Goal: Complete application form: Complete application form

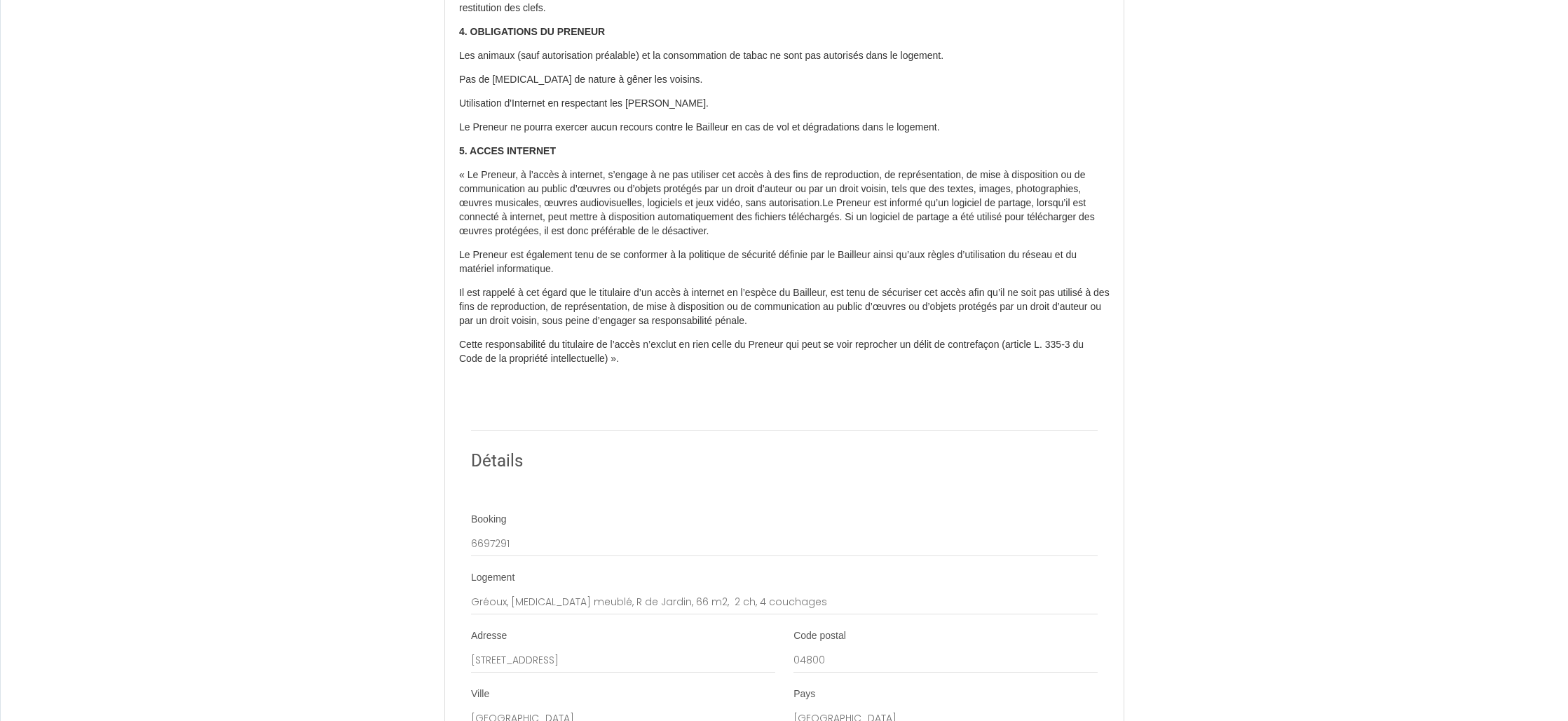
scroll to position [528, 0]
click at [524, 537] on input "6697291" at bounding box center [784, 541] width 627 height 26
drag, startPoint x: 503, startPoint y: 516, endPoint x: 511, endPoint y: 514, distance: 8.2
click at [503, 516] on label "Booking" at bounding box center [489, 517] width 36 height 14
click at [503, 528] on input "6697291" at bounding box center [784, 541] width 627 height 26
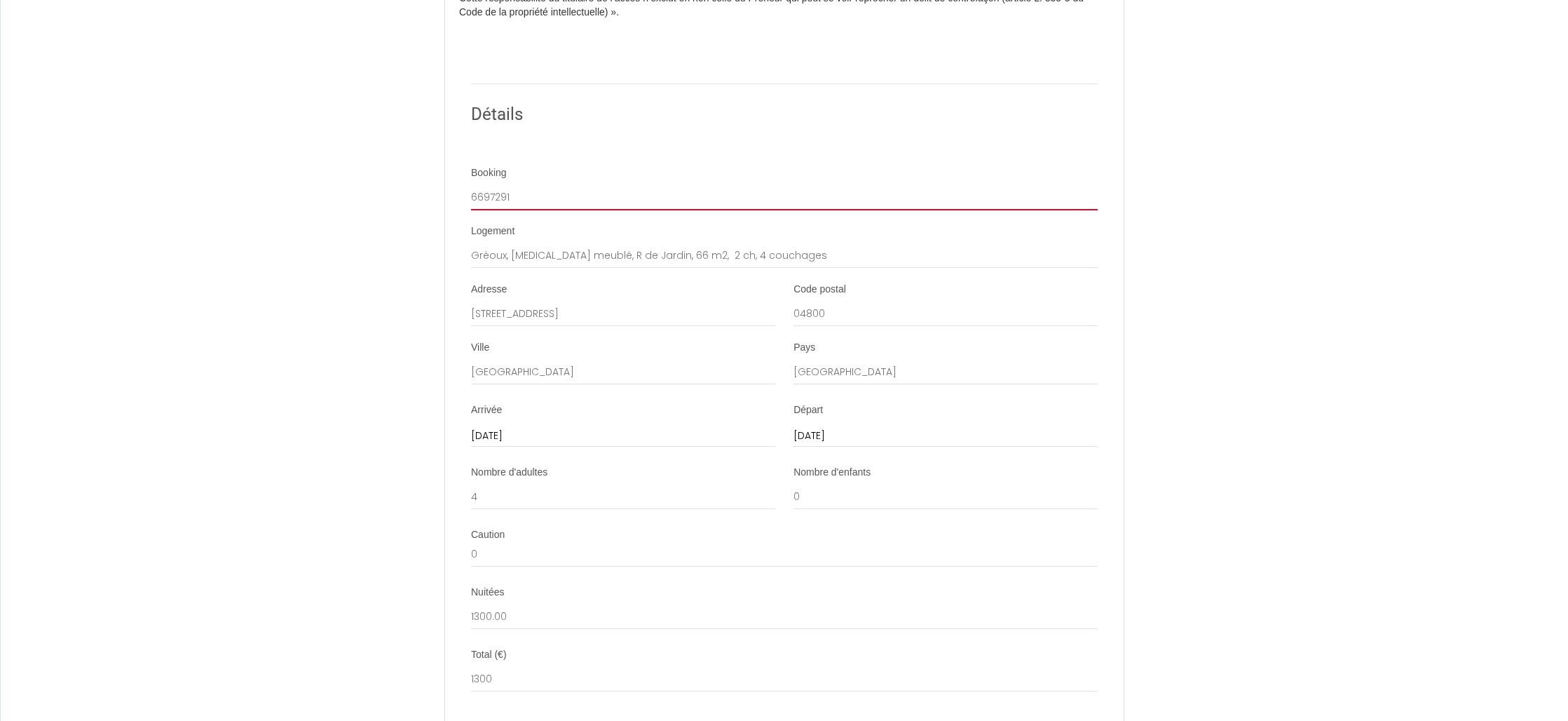
scroll to position [874, 0]
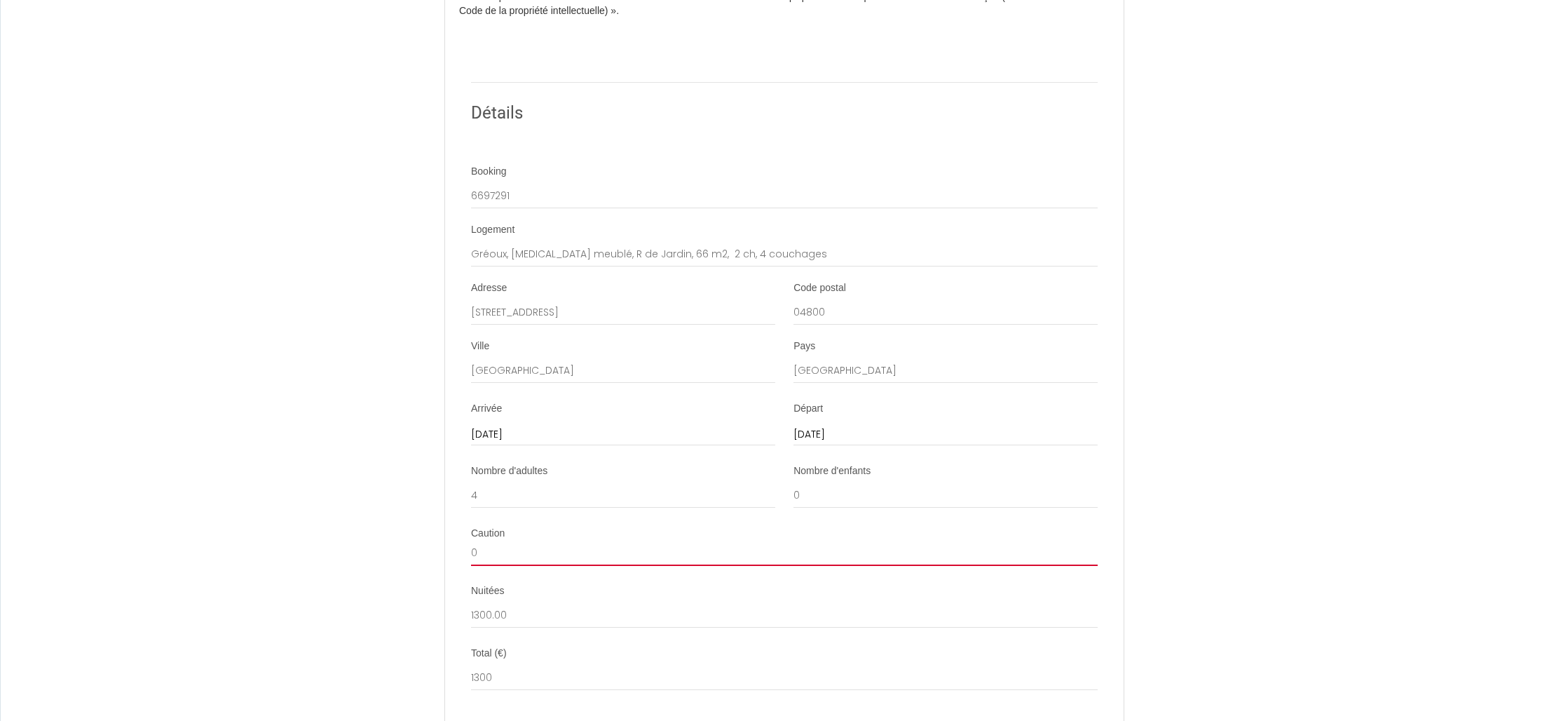
click at [505, 554] on input "0" at bounding box center [784, 553] width 627 height 26
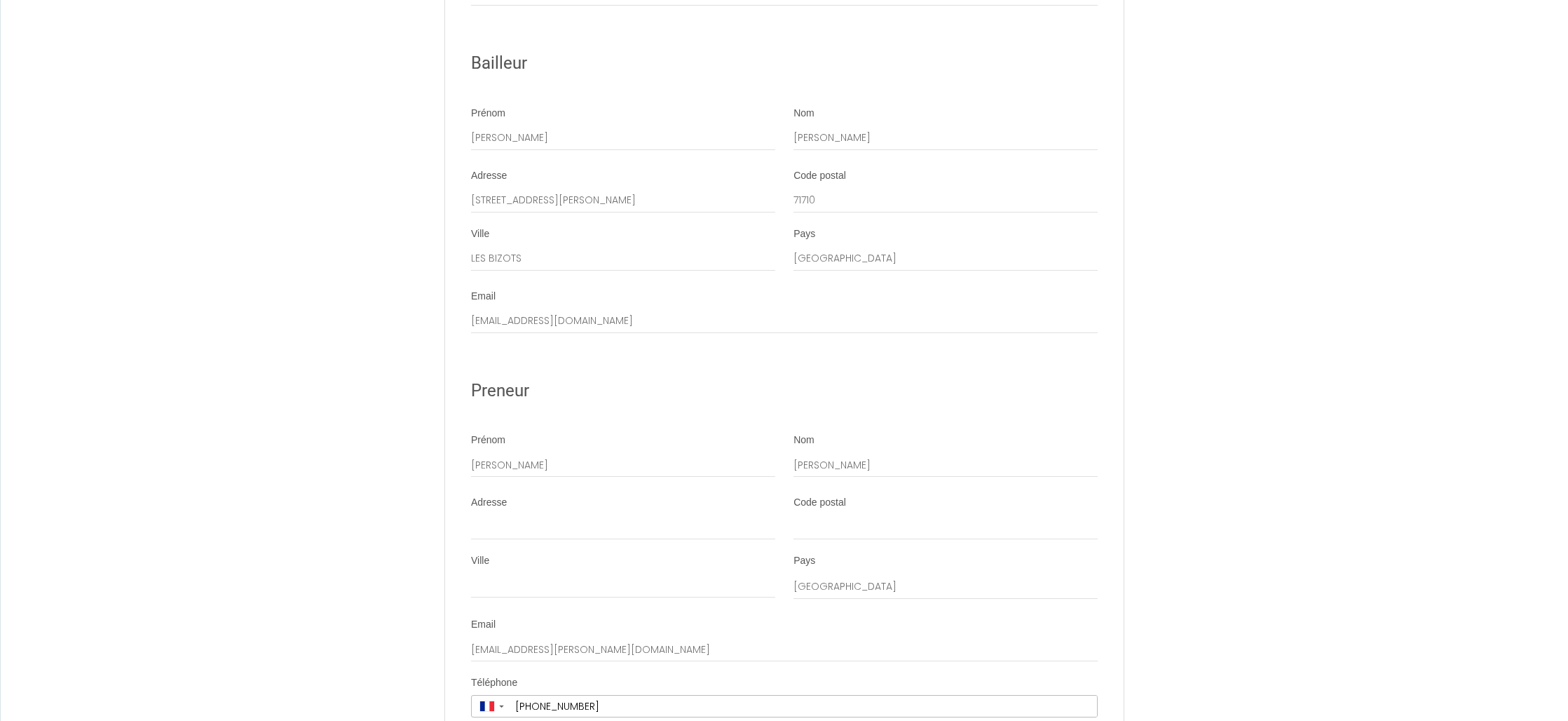
scroll to position [1562, 0]
type input "390"
click at [536, 524] on input "Adresse" at bounding box center [623, 523] width 304 height 26
click at [532, 525] on input "Adresse" at bounding box center [623, 523] width 304 height 26
type input "5 Rue des Sarcelles"
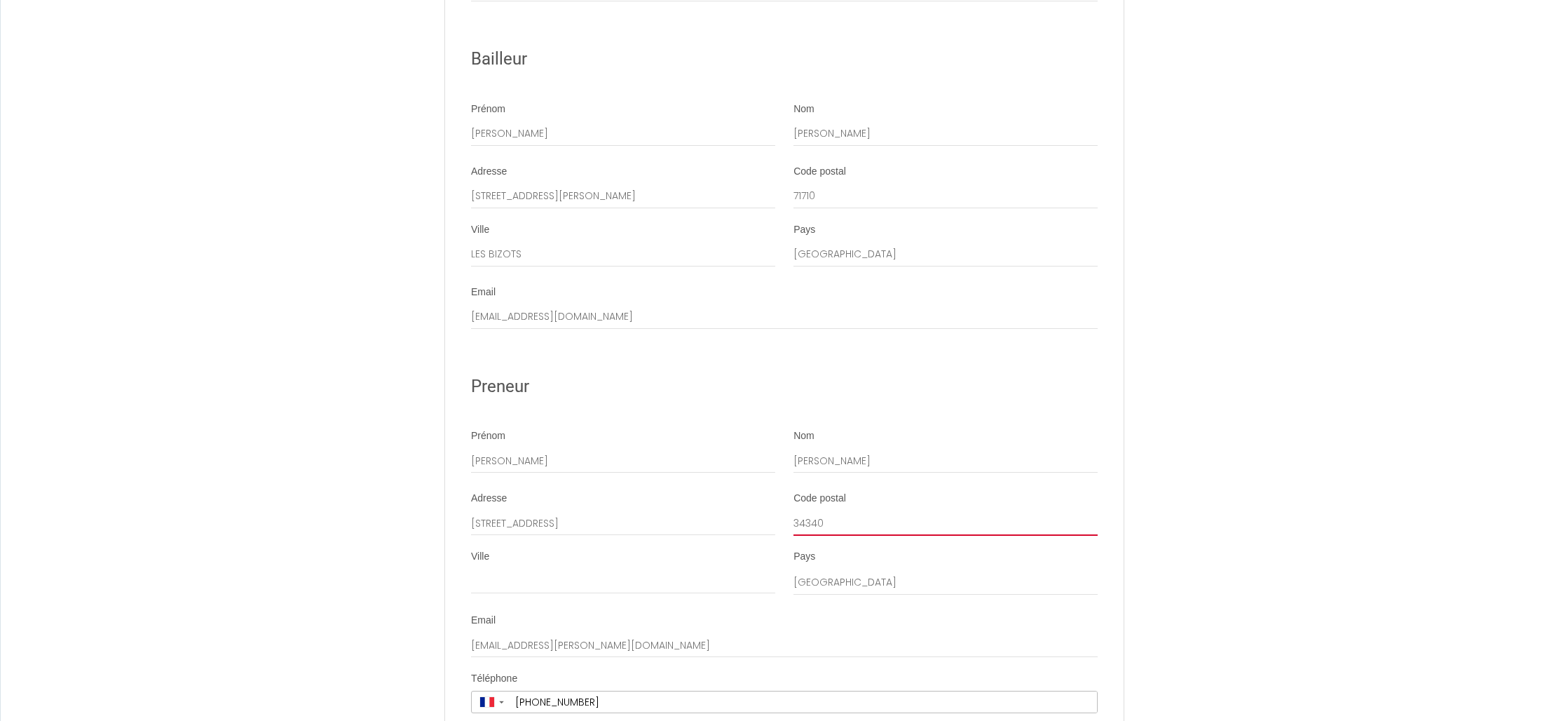
type input "34340"
click at [506, 583] on input "Ville" at bounding box center [623, 581] width 304 height 26
click at [479, 582] on input "MRSEILLAN" at bounding box center [623, 581] width 304 height 26
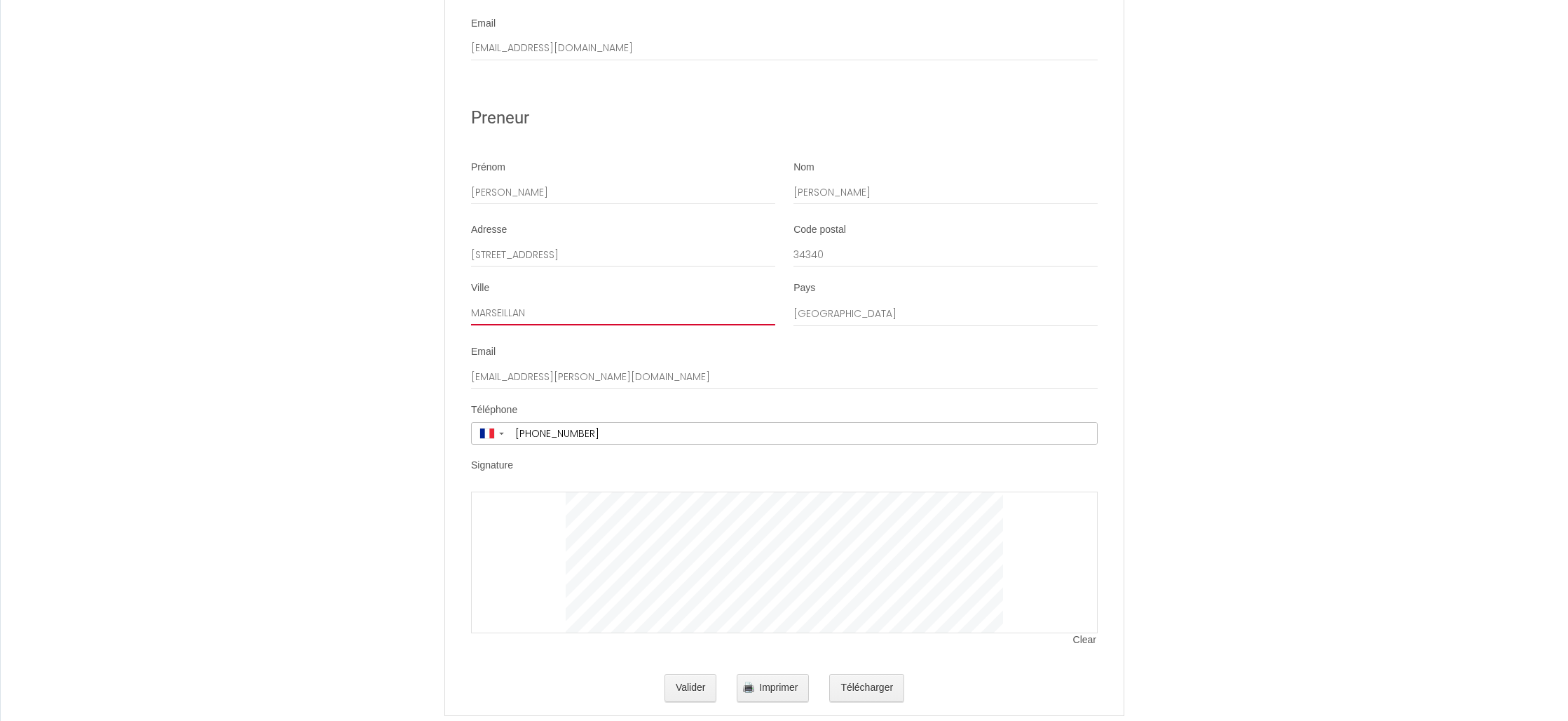
scroll to position [1861, 0]
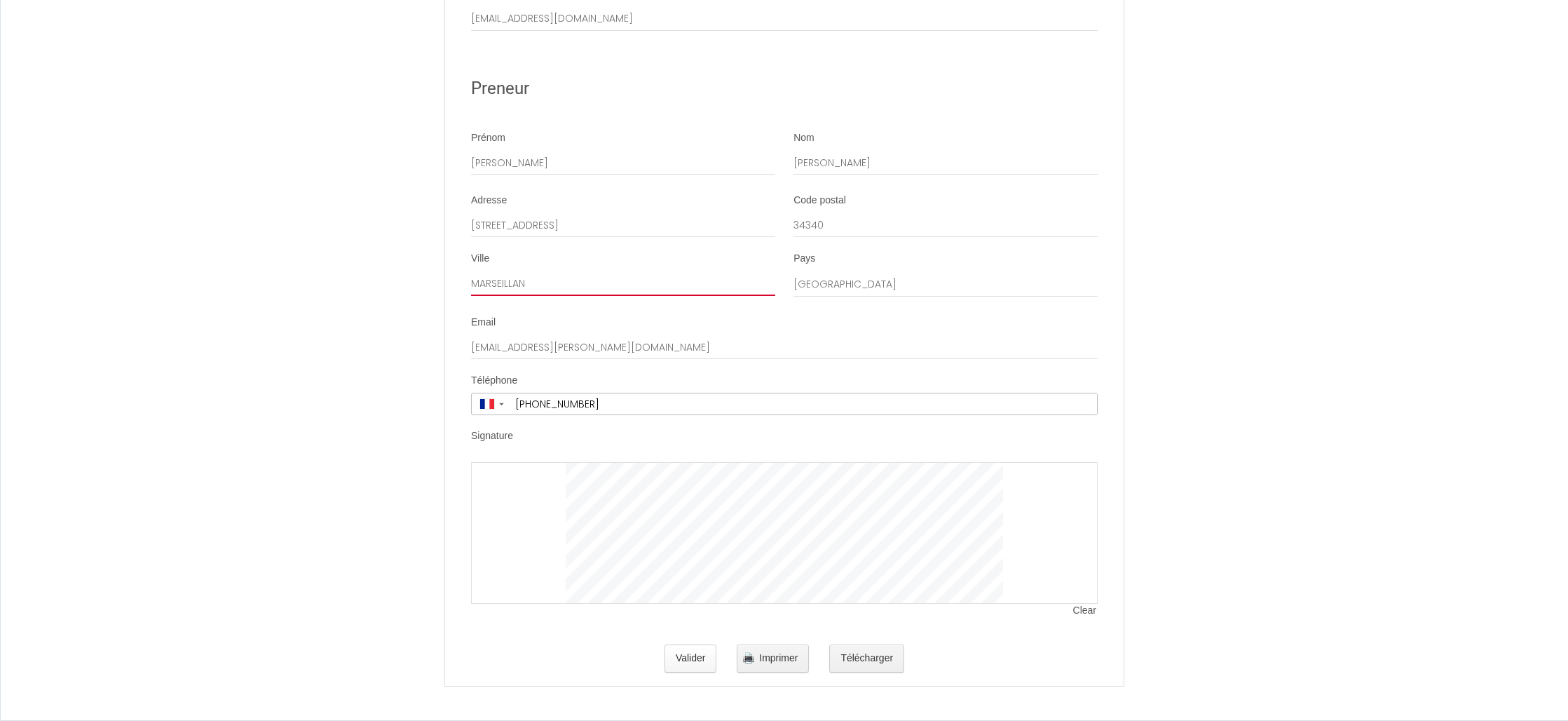
type input "MARSEILLAN"
click at [698, 656] on button "Valider" at bounding box center [691, 658] width 53 height 28
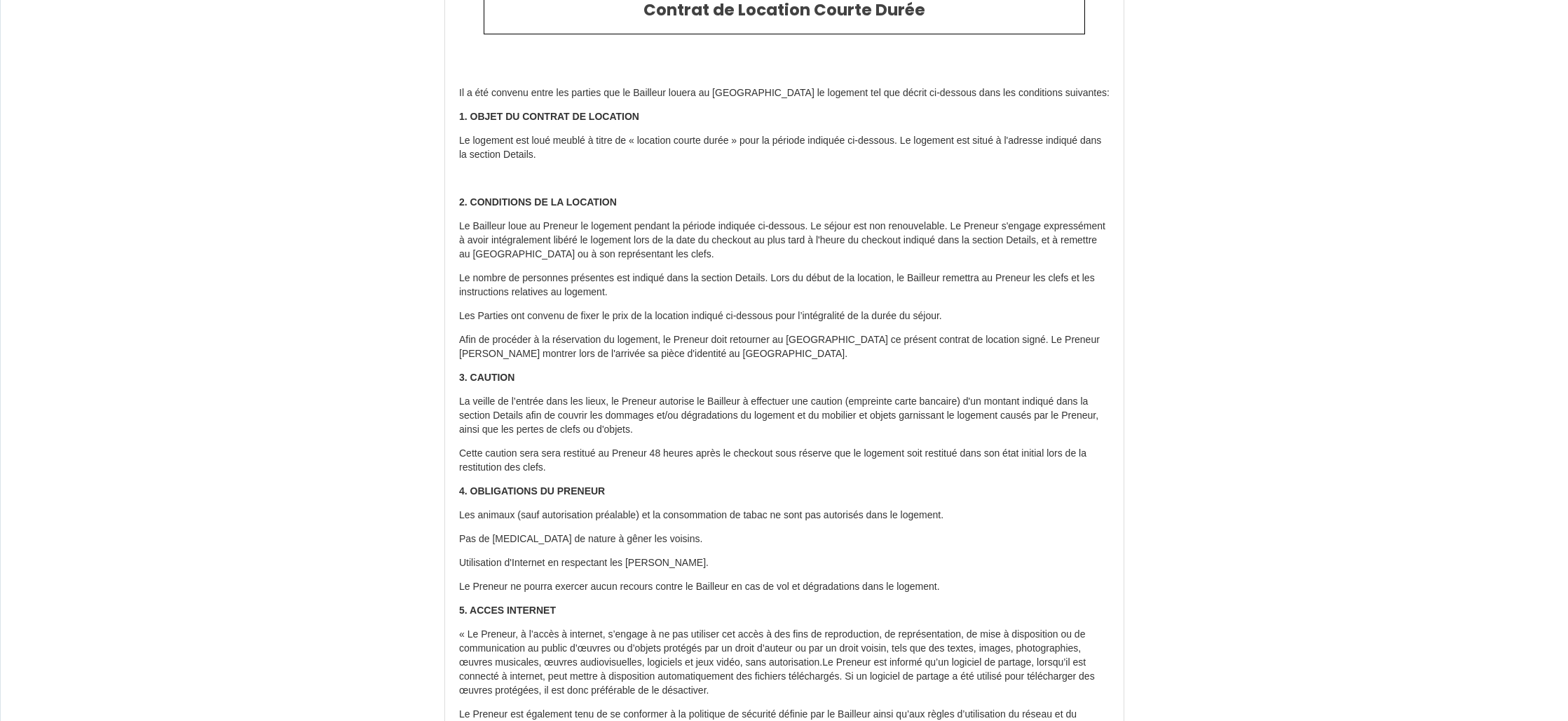
scroll to position [0, 0]
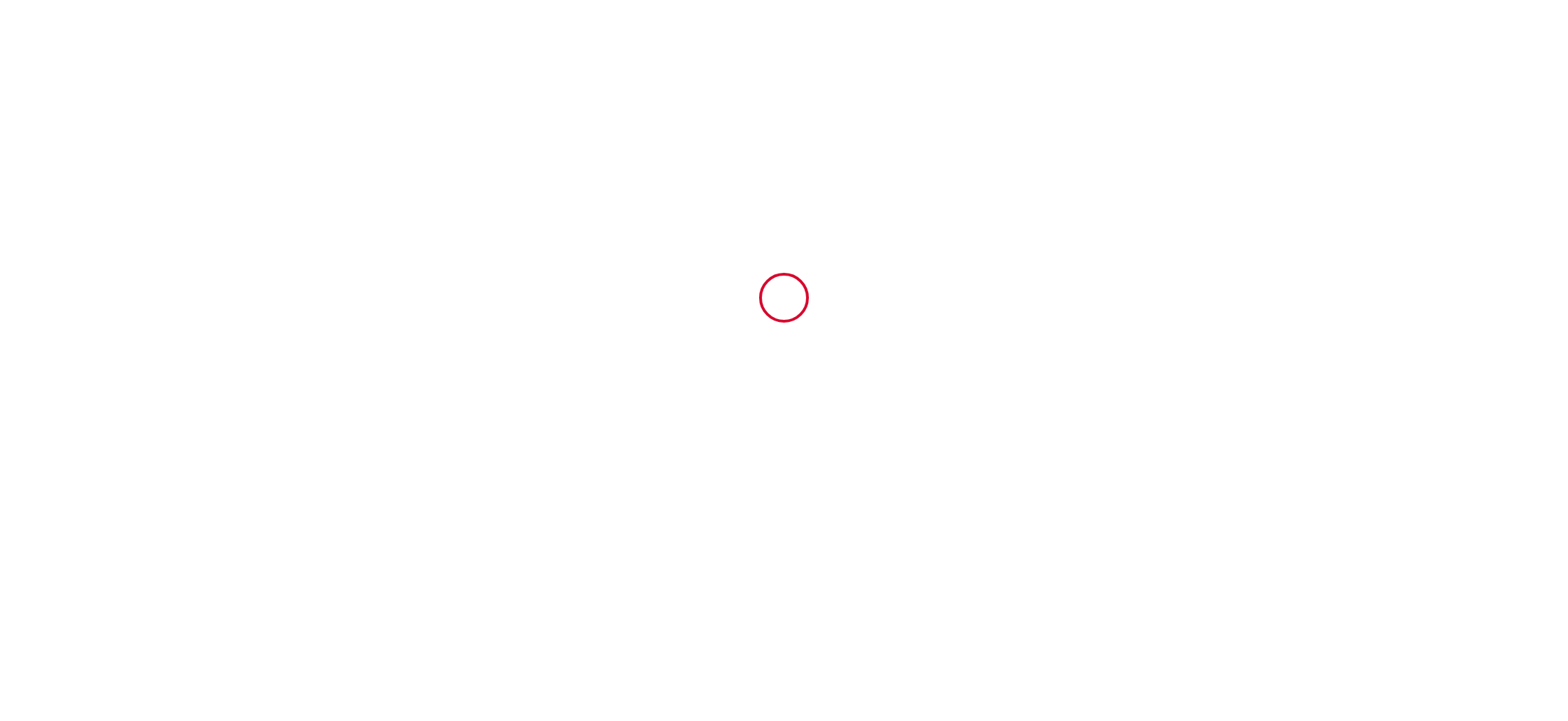
type input "6697291"
type input "Gréoux, [MEDICAL_DATA] meublé, R de Jardin, 66 m2, 2 ch, 4 couchages"
type input "[STREET_ADDRESS]"
type input "04800"
type input "[GEOGRAPHIC_DATA]"
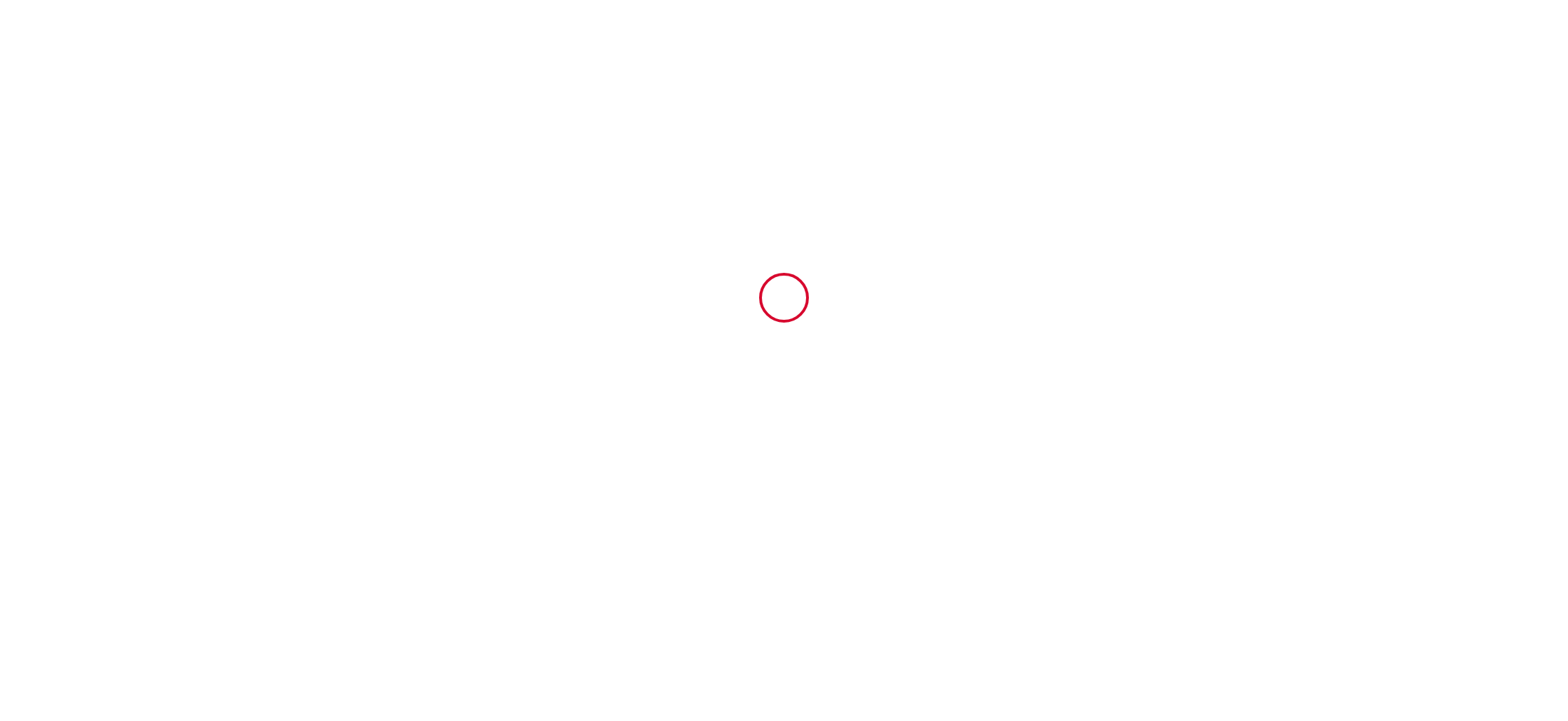
type input "[GEOGRAPHIC_DATA]"
type input "[DATE]"
type input "4"
type input "0"
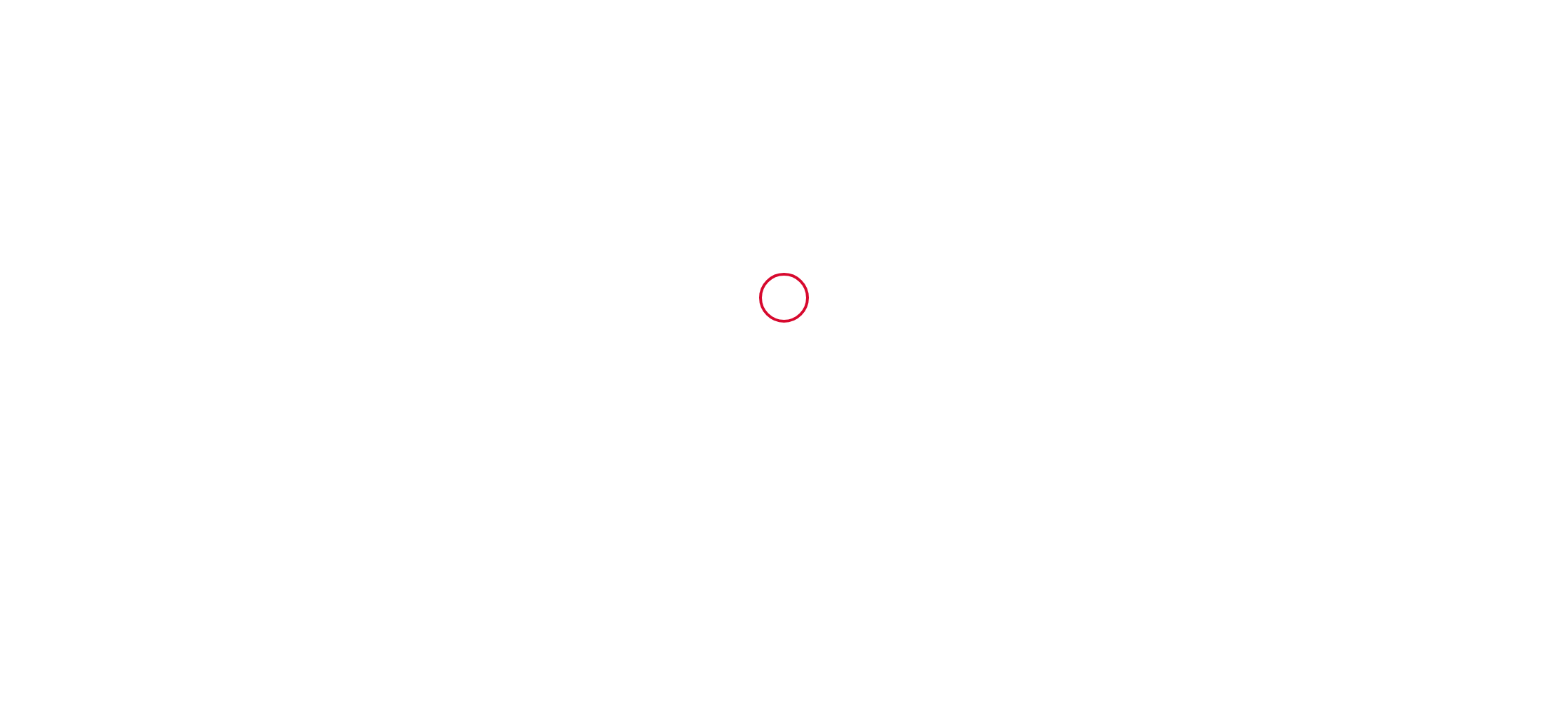
type input "1300"
type input "[PERSON_NAME]"
type input "[STREET_ADDRESS][PERSON_NAME]"
type input "71710"
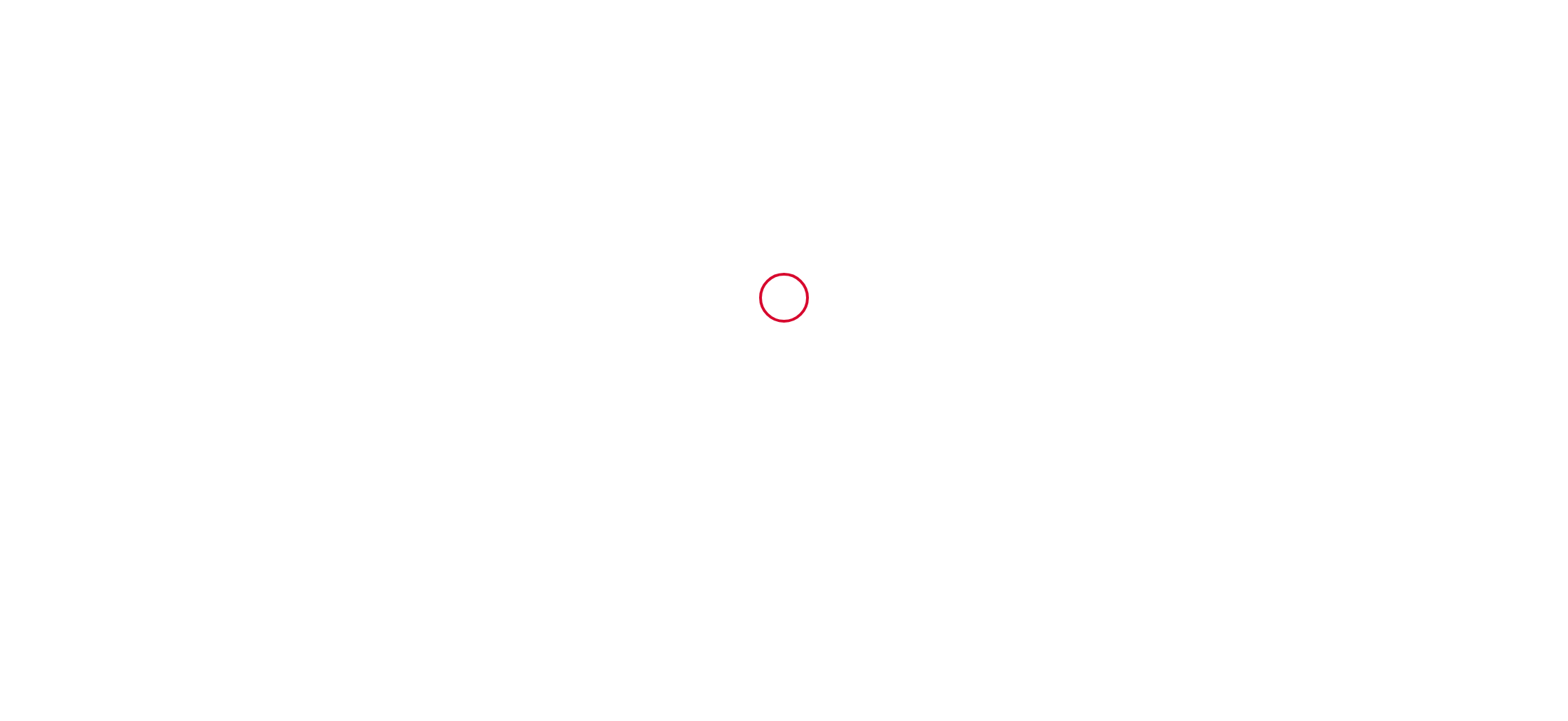
type input "LES BIZOTS"
type input "[GEOGRAPHIC_DATA]"
type input "[EMAIL_ADDRESS][DOMAIN_NAME]"
type input "[PERSON_NAME]"
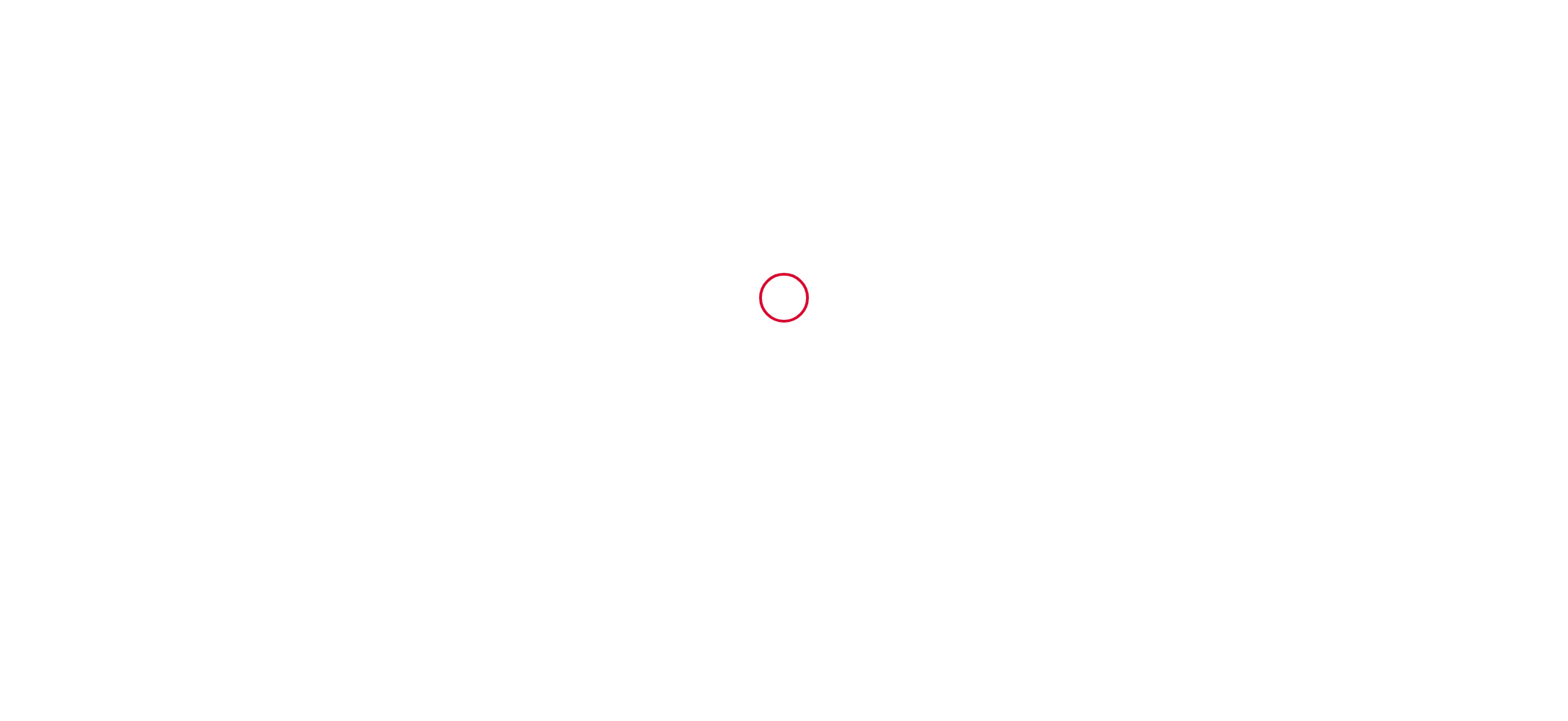
type input "[EMAIL_ADDRESS][PERSON_NAME][DOMAIN_NAME]"
type input "[PHONE_NUMBER]"
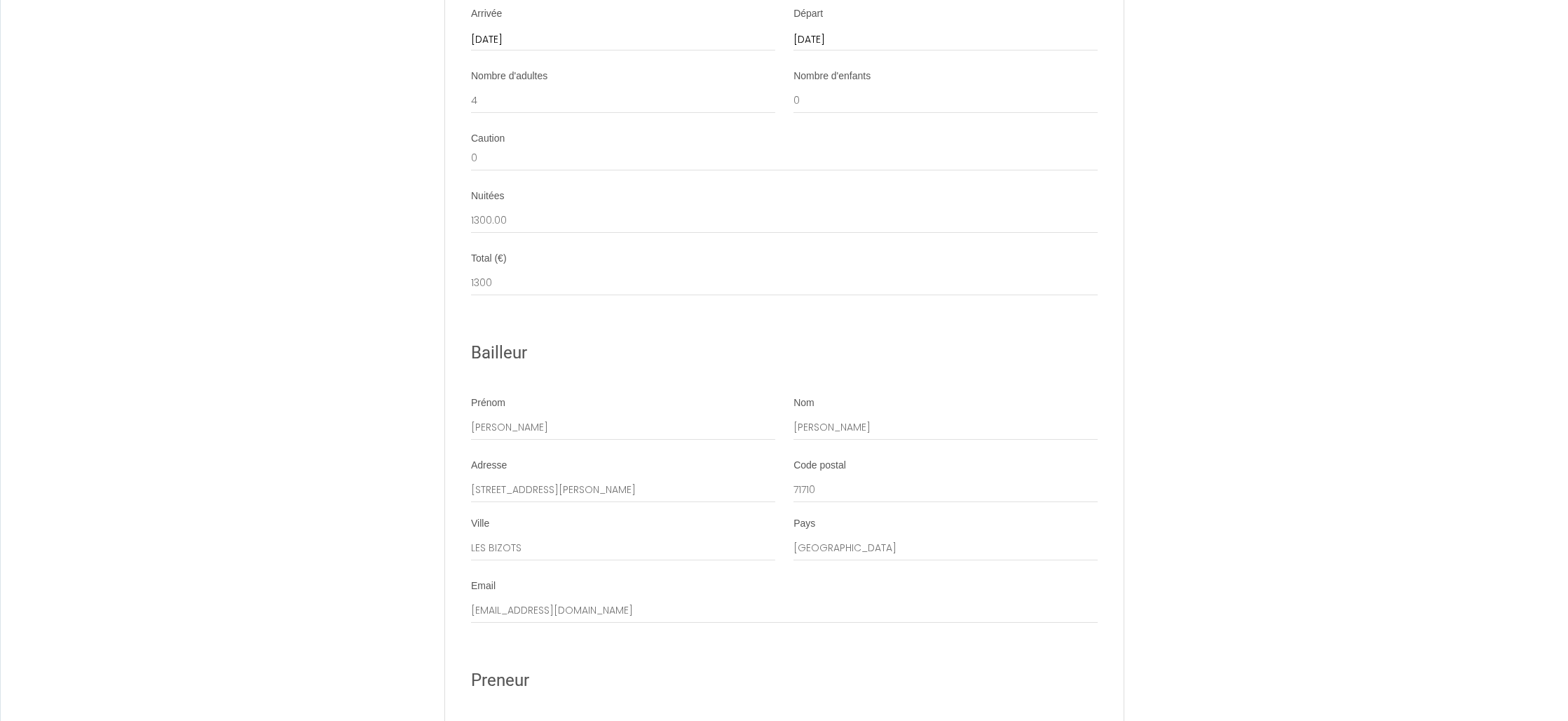
scroll to position [1197, 0]
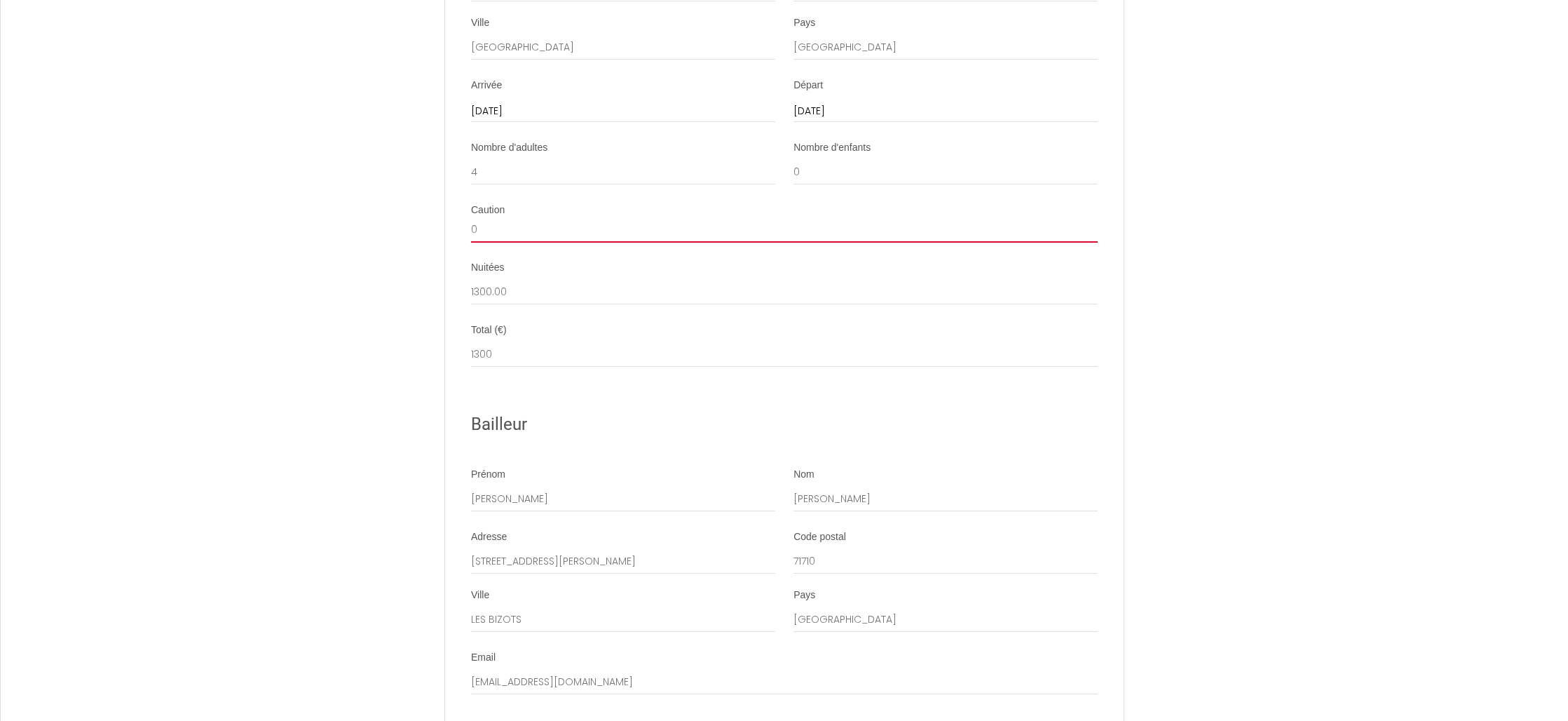
click at [501, 230] on input "0" at bounding box center [784, 230] width 627 height 26
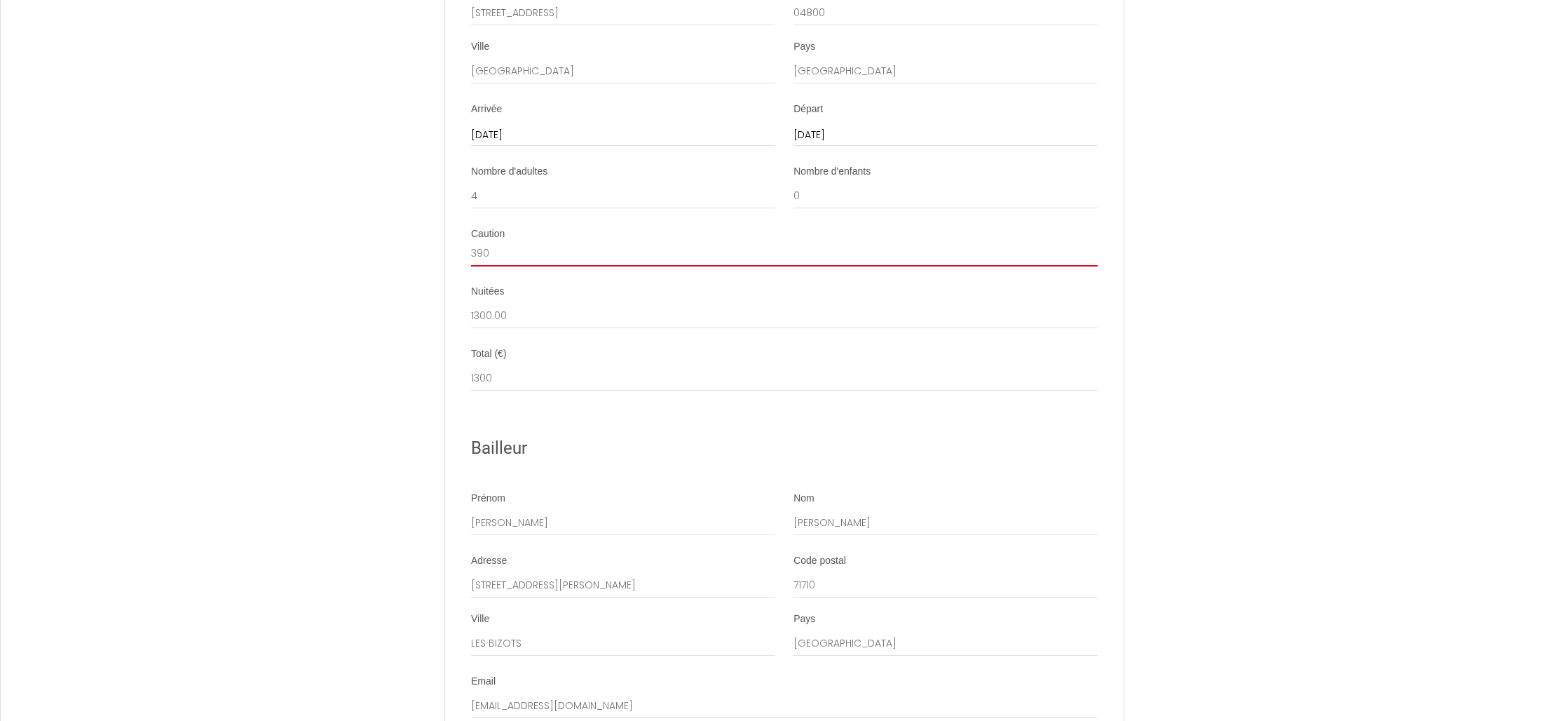
scroll to position [1173, 0]
type input "390"
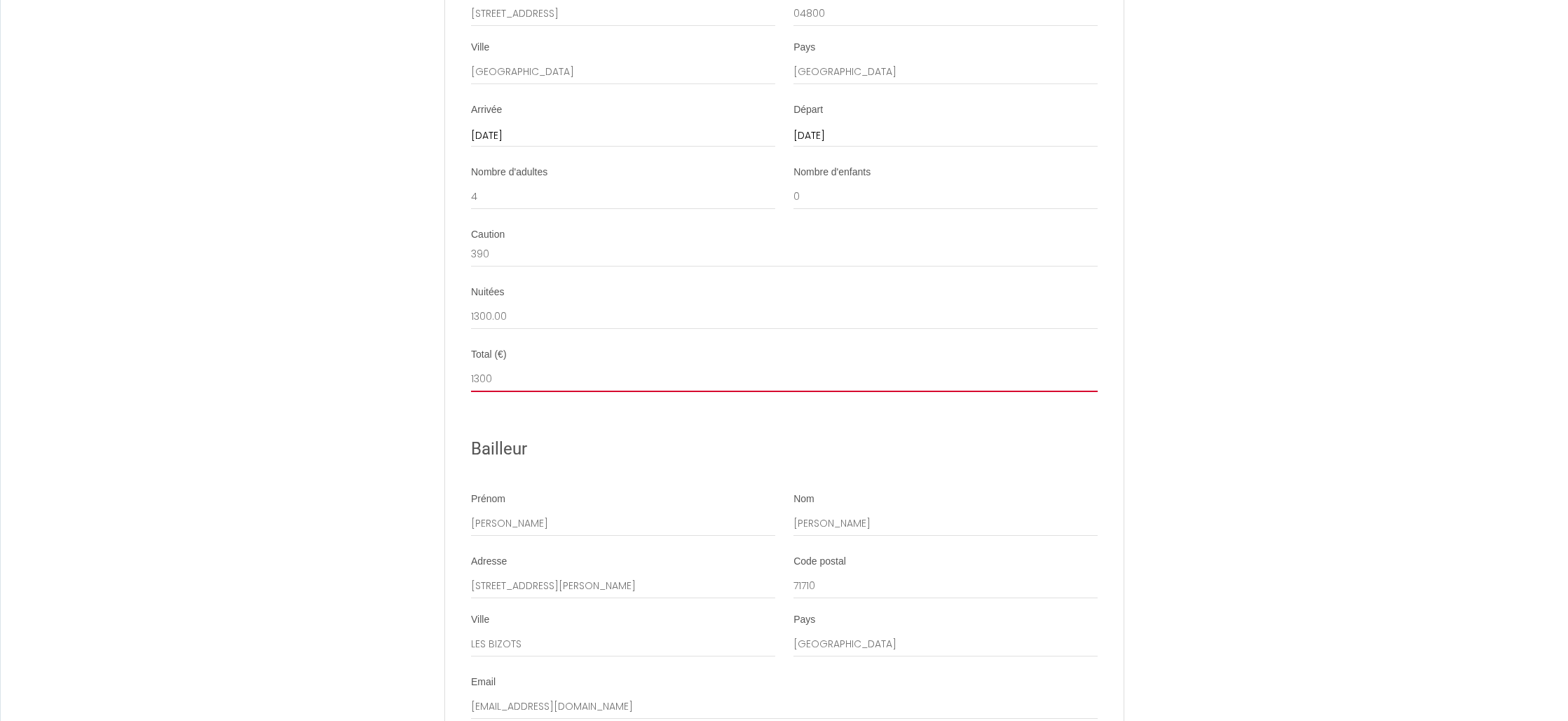
click at [529, 379] on input "1300" at bounding box center [784, 379] width 627 height 26
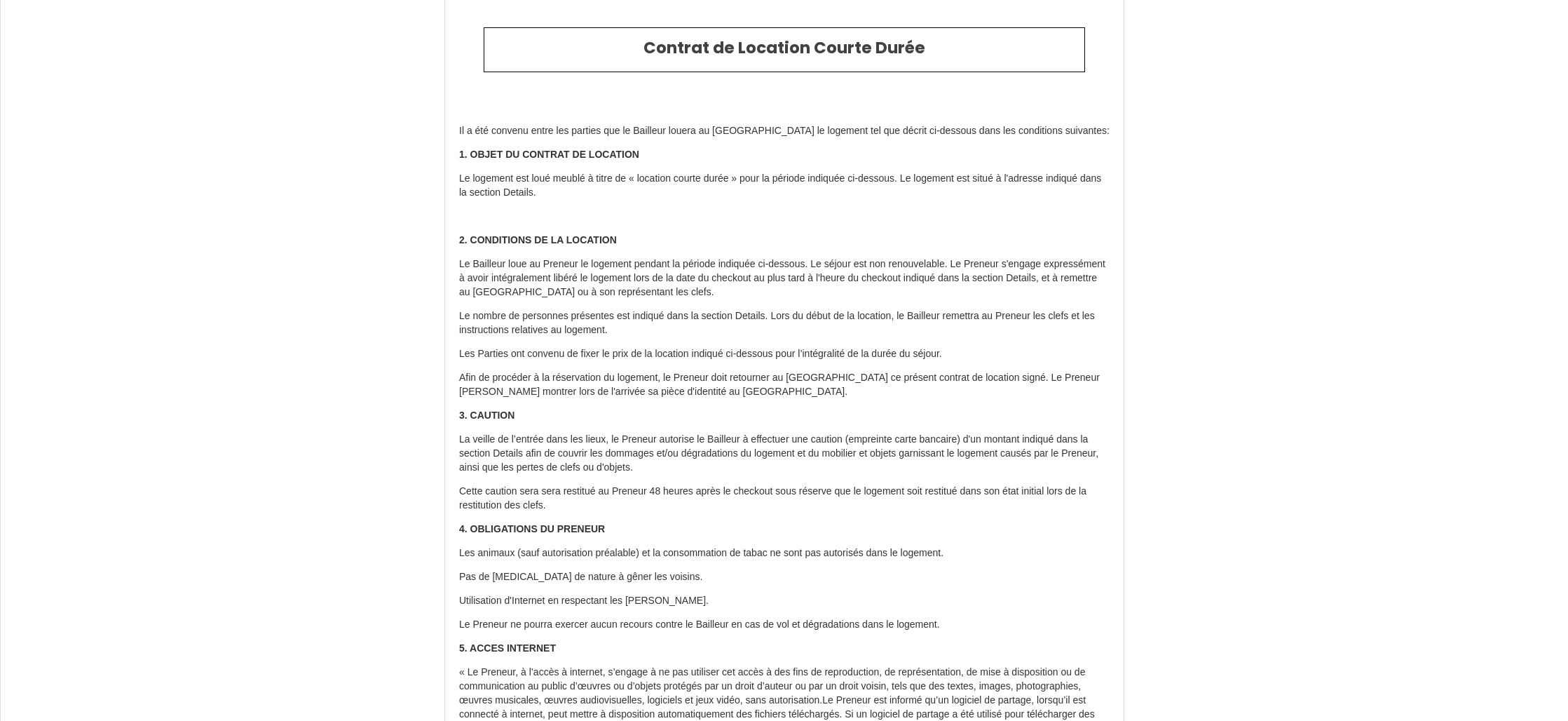
scroll to position [0, 0]
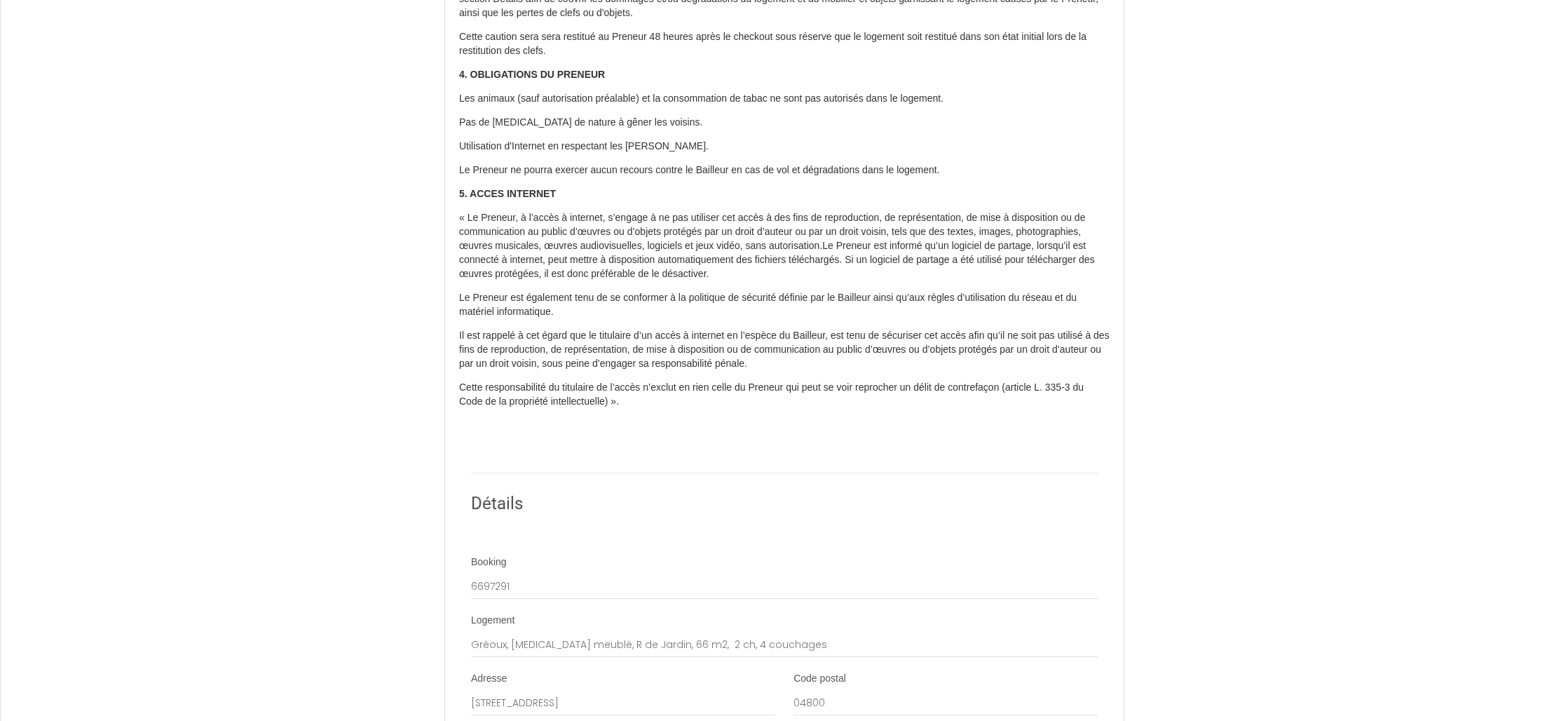
scroll to position [458, 0]
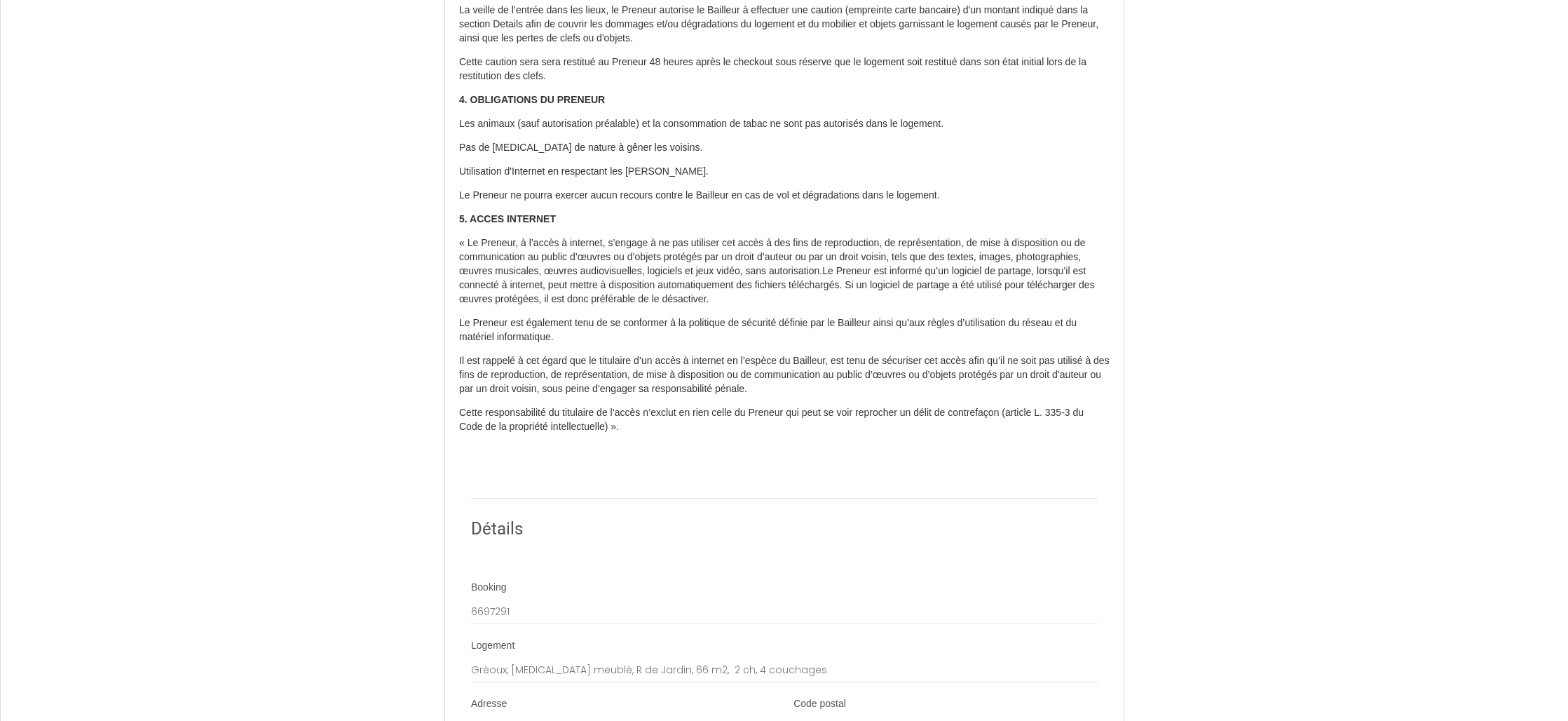
click at [553, 447] on p at bounding box center [784, 450] width 651 height 14
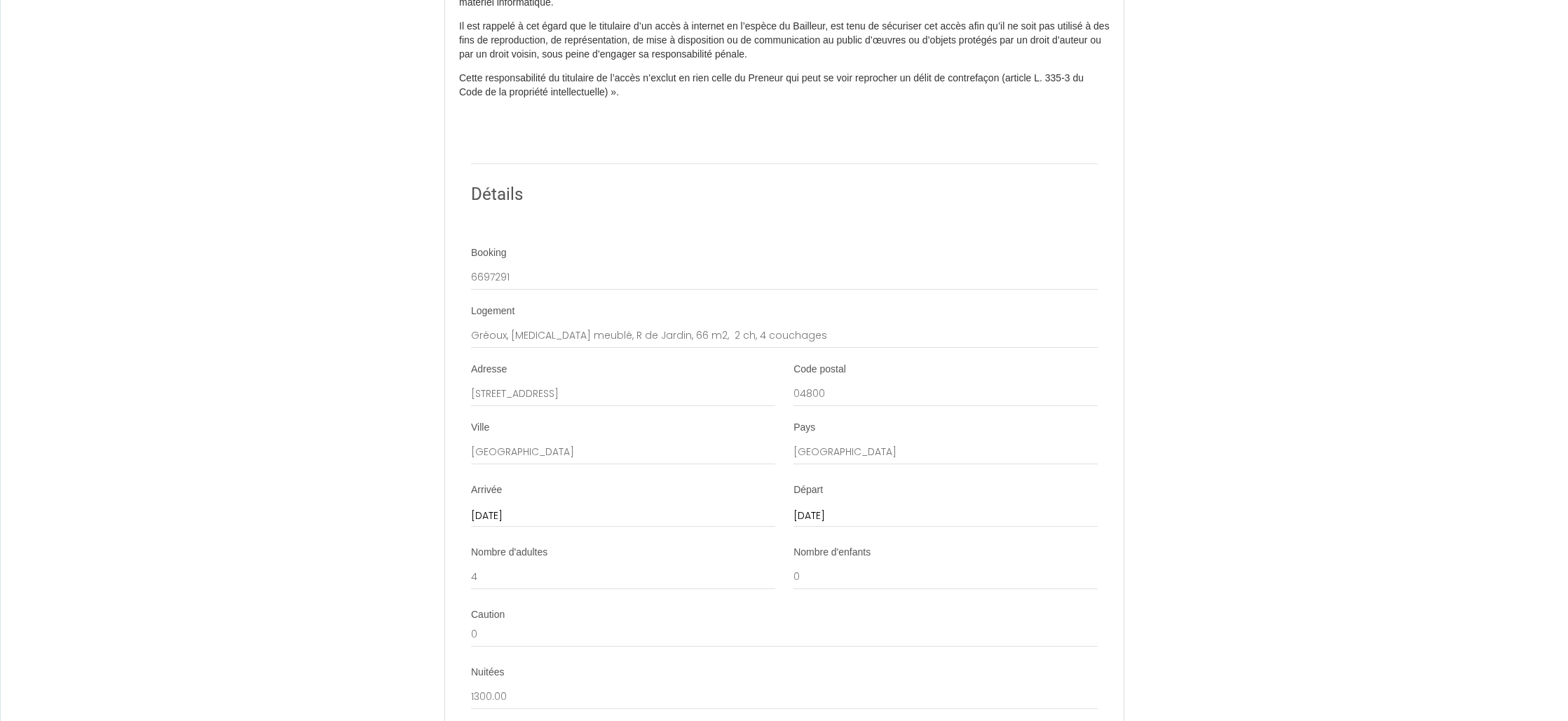
scroll to position [822, 0]
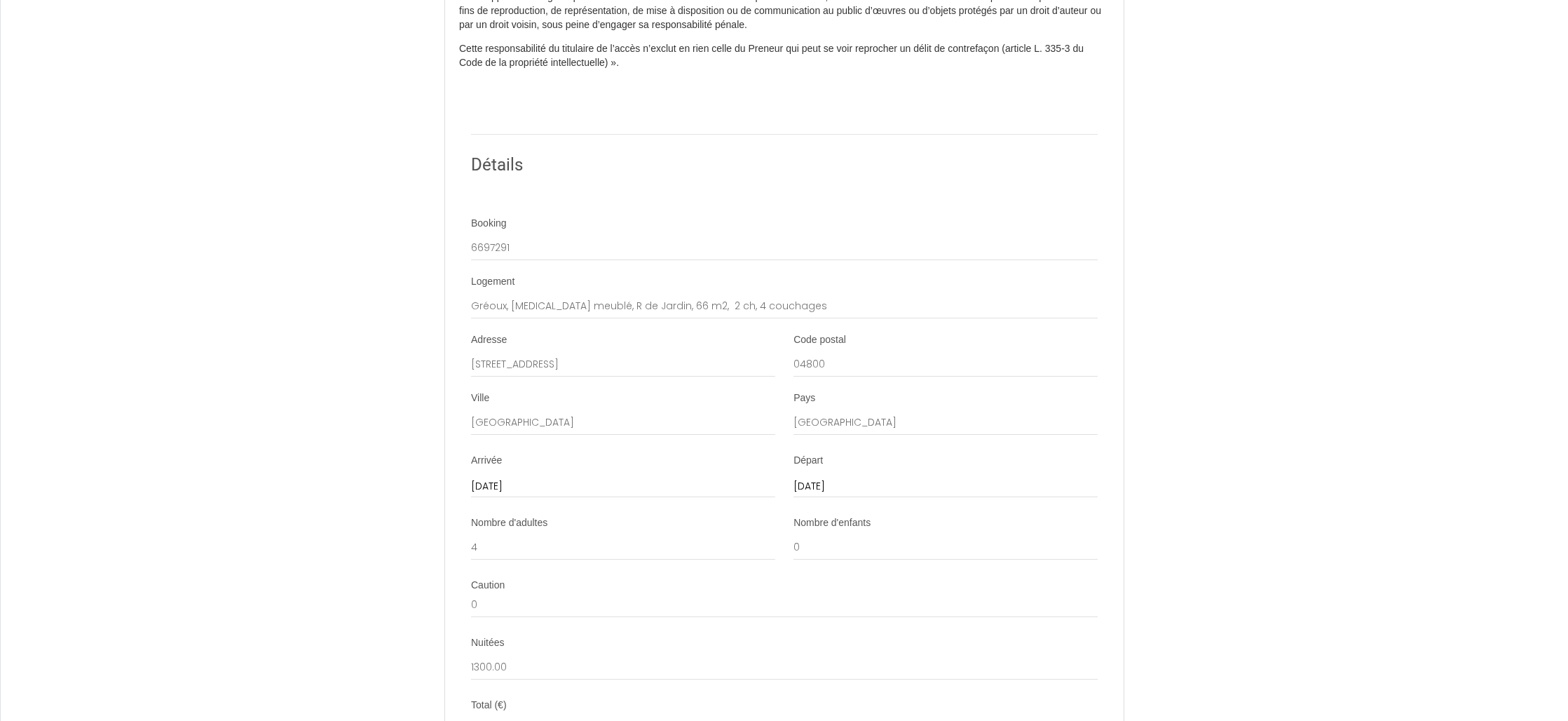
click at [607, 488] on input "[DATE]" at bounding box center [623, 486] width 304 height 18
click at [577, 564] on span "2" at bounding box center [576, 566] width 30 height 28
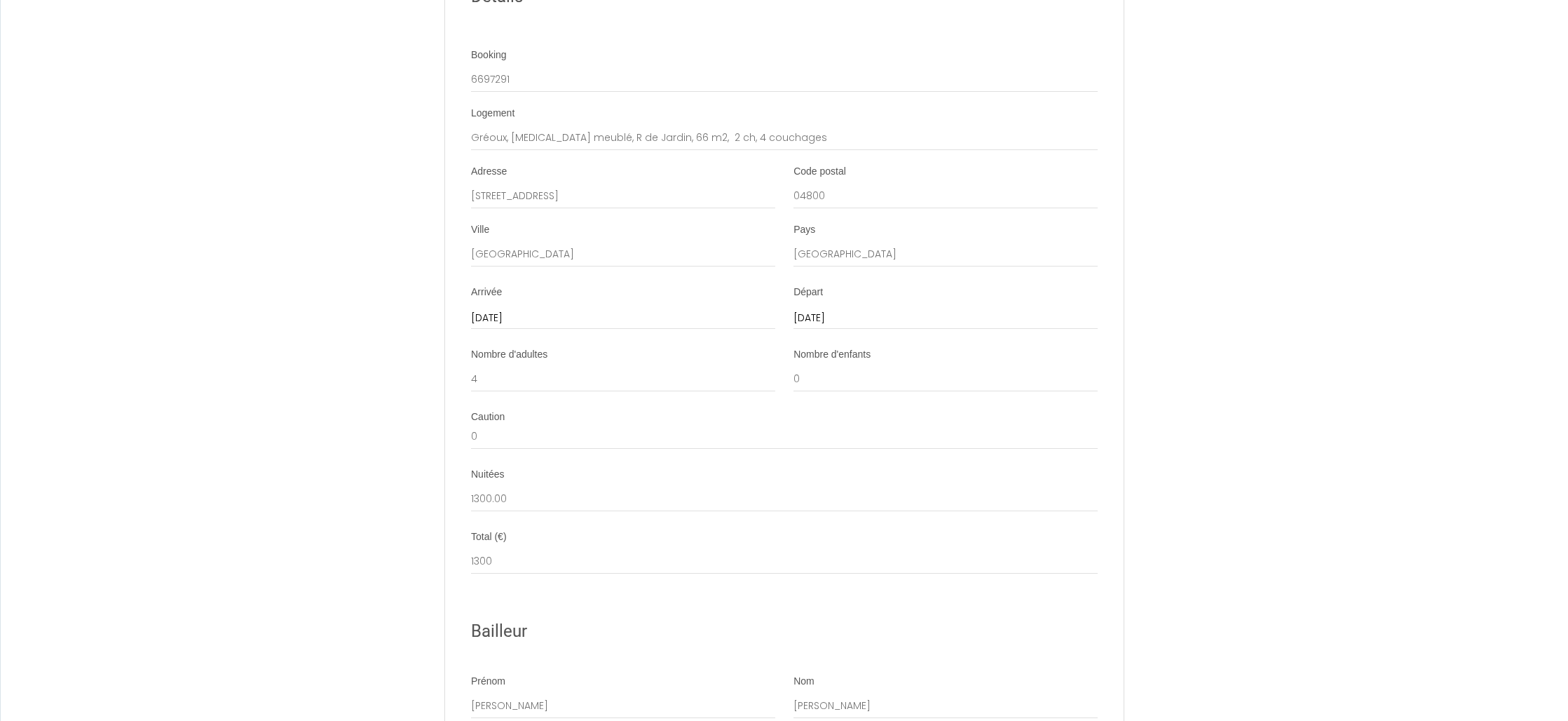
scroll to position [983, 0]
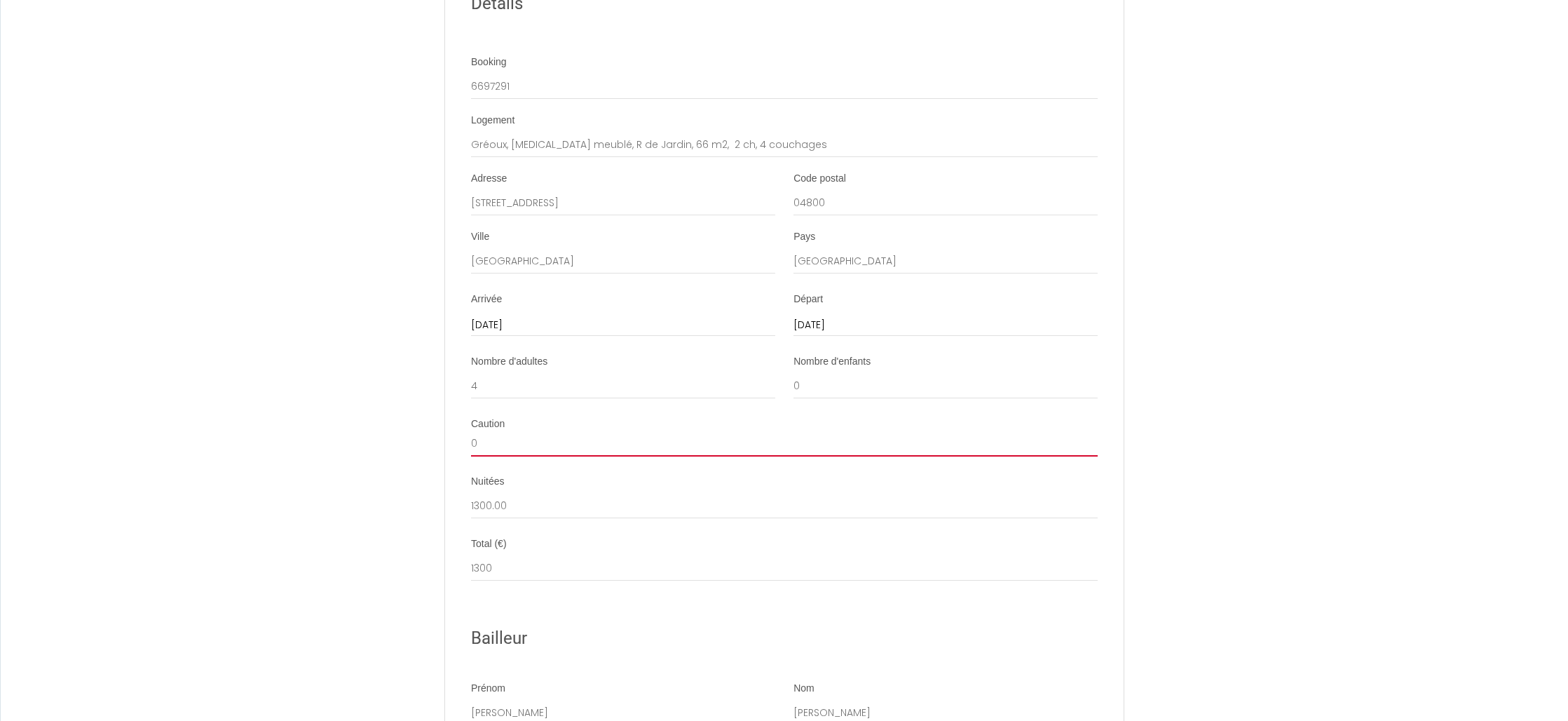
click at [592, 449] on input "0" at bounding box center [784, 444] width 627 height 26
type input "390"
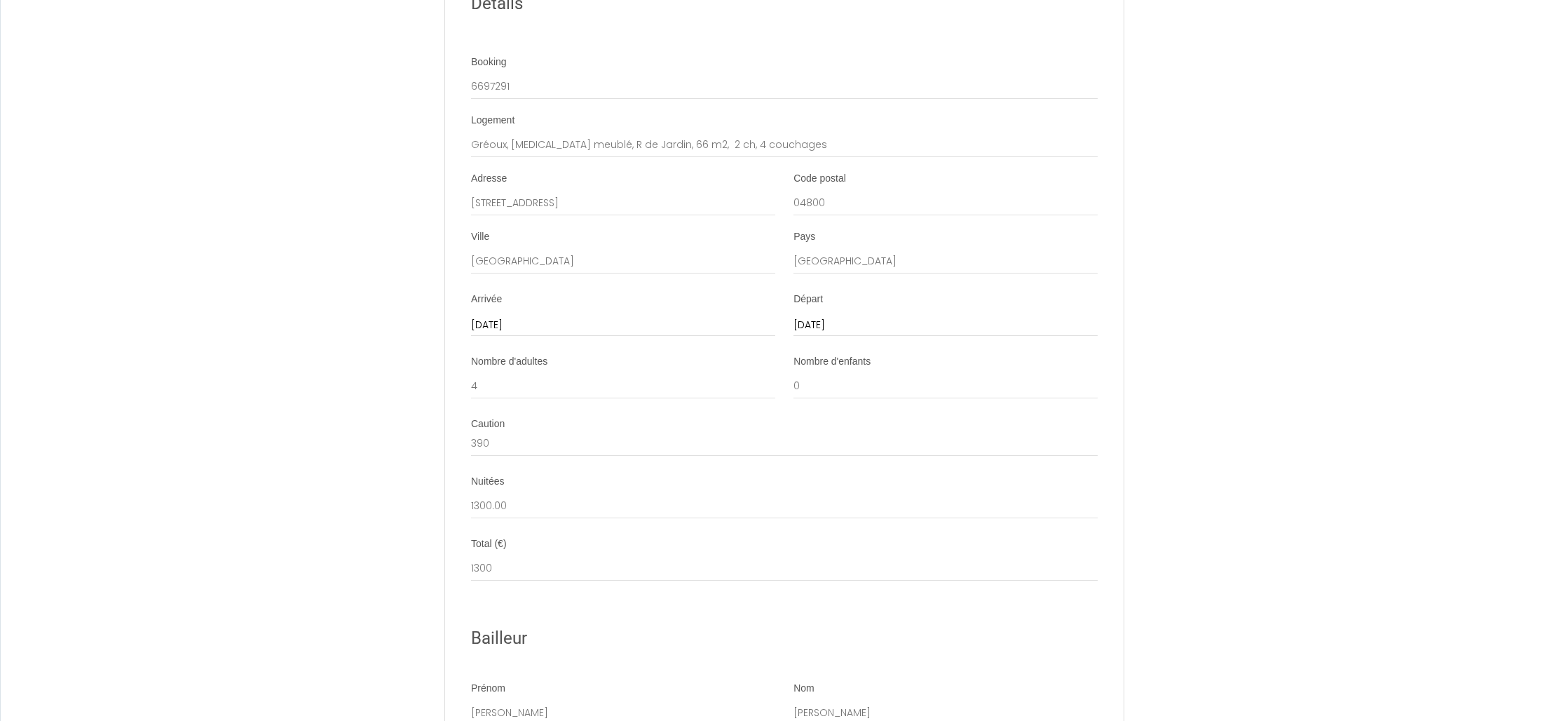
click at [740, 521] on div "Nuitées 1300.00" at bounding box center [784, 504] width 645 height 58
click at [509, 564] on input "1300" at bounding box center [784, 568] width 627 height 26
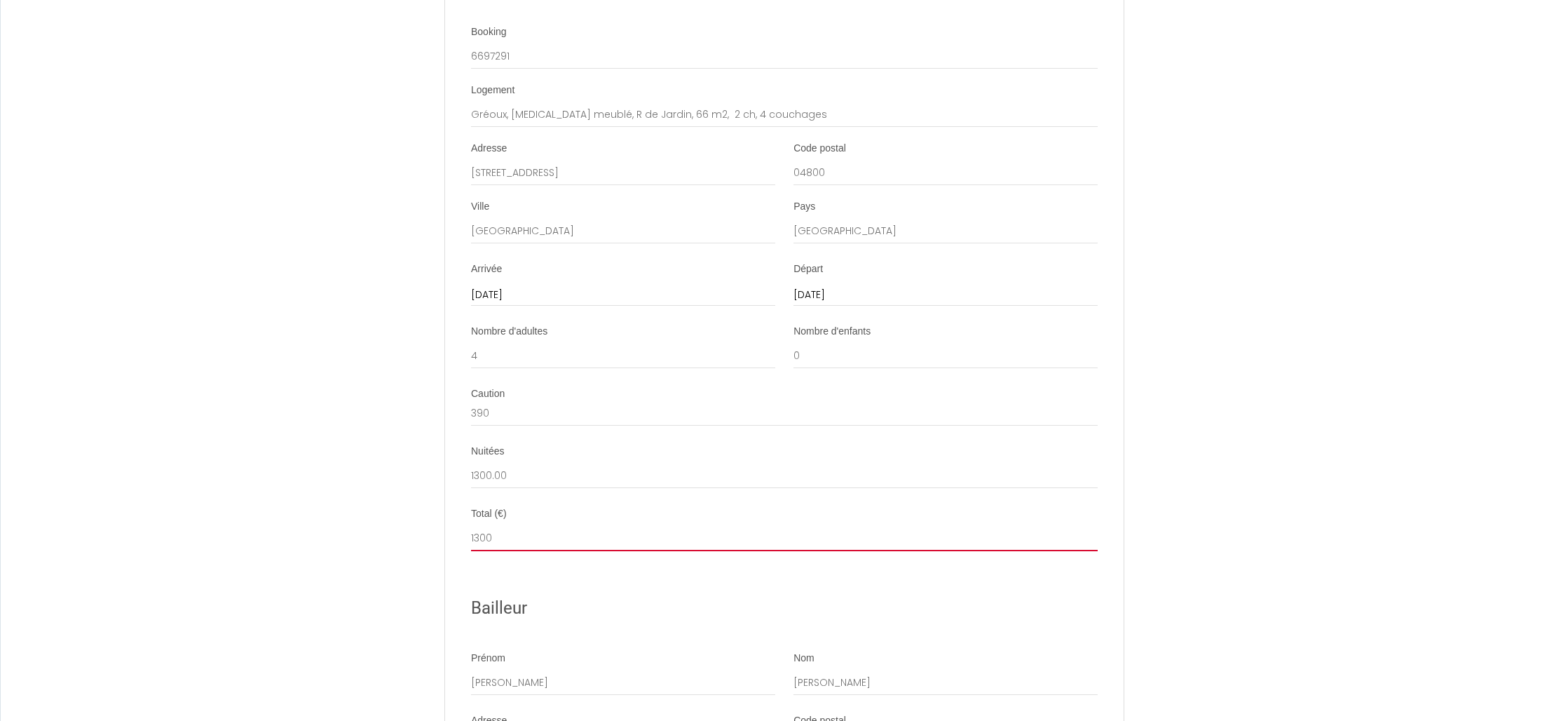
scroll to position [1018, 0]
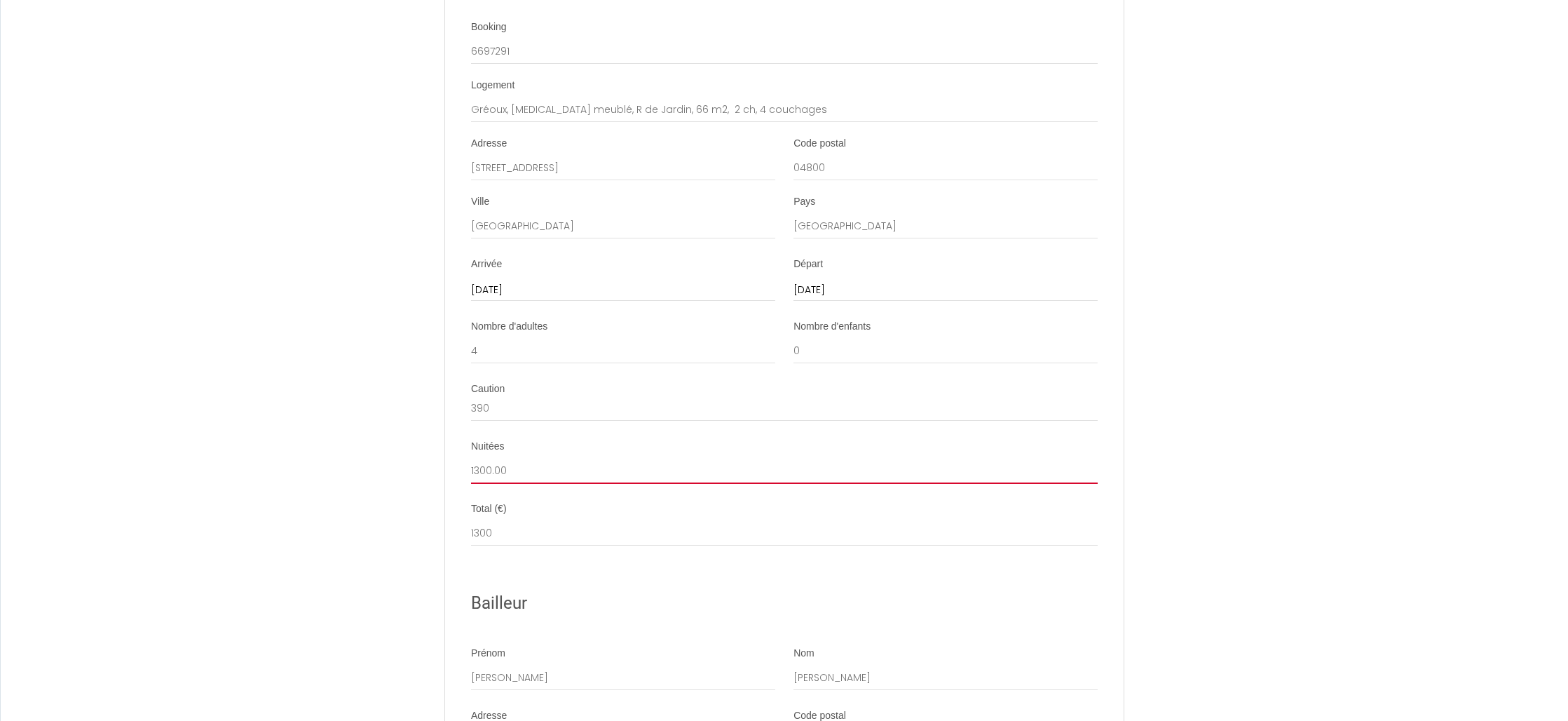
click at [550, 472] on input "1300.00" at bounding box center [784, 471] width 627 height 26
type input "1300.00"
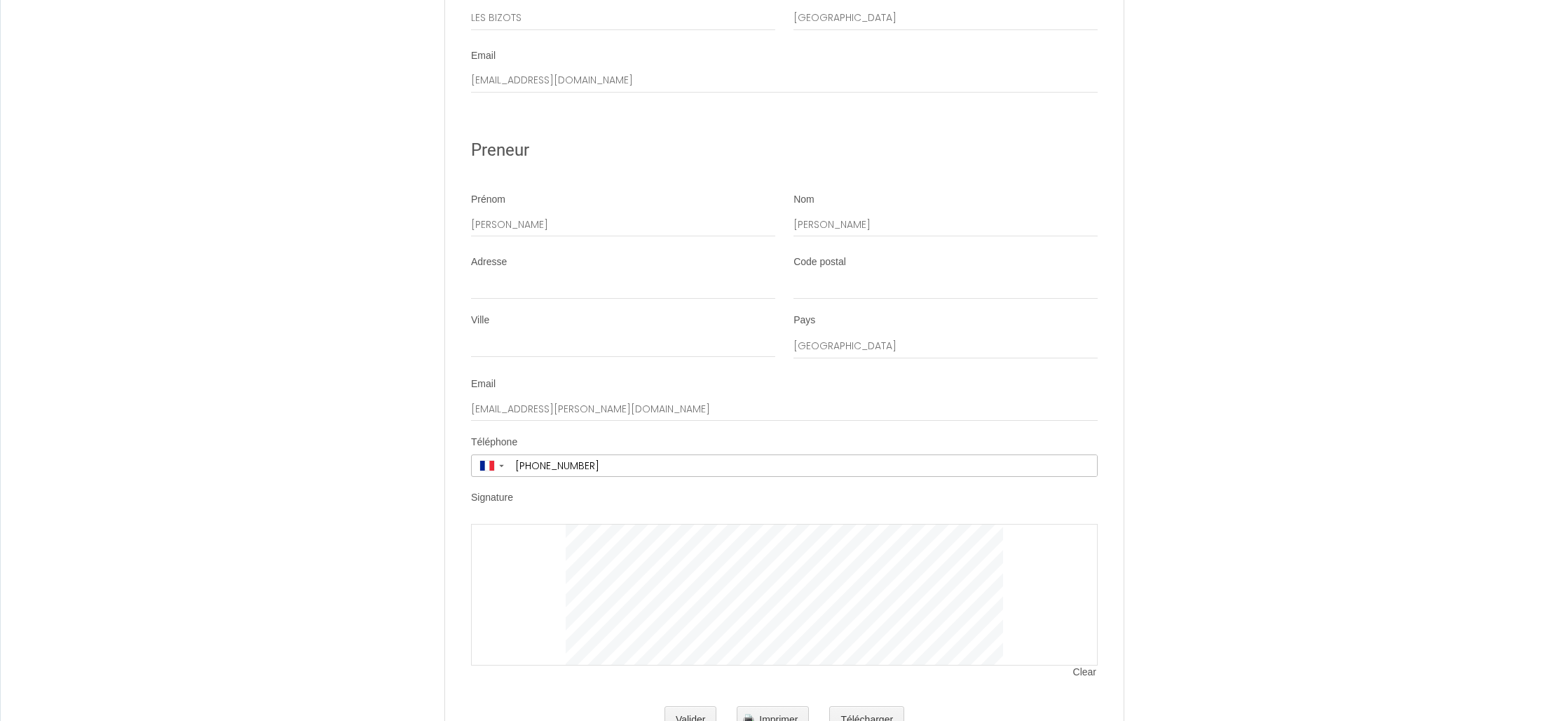
scroll to position [1802, 0]
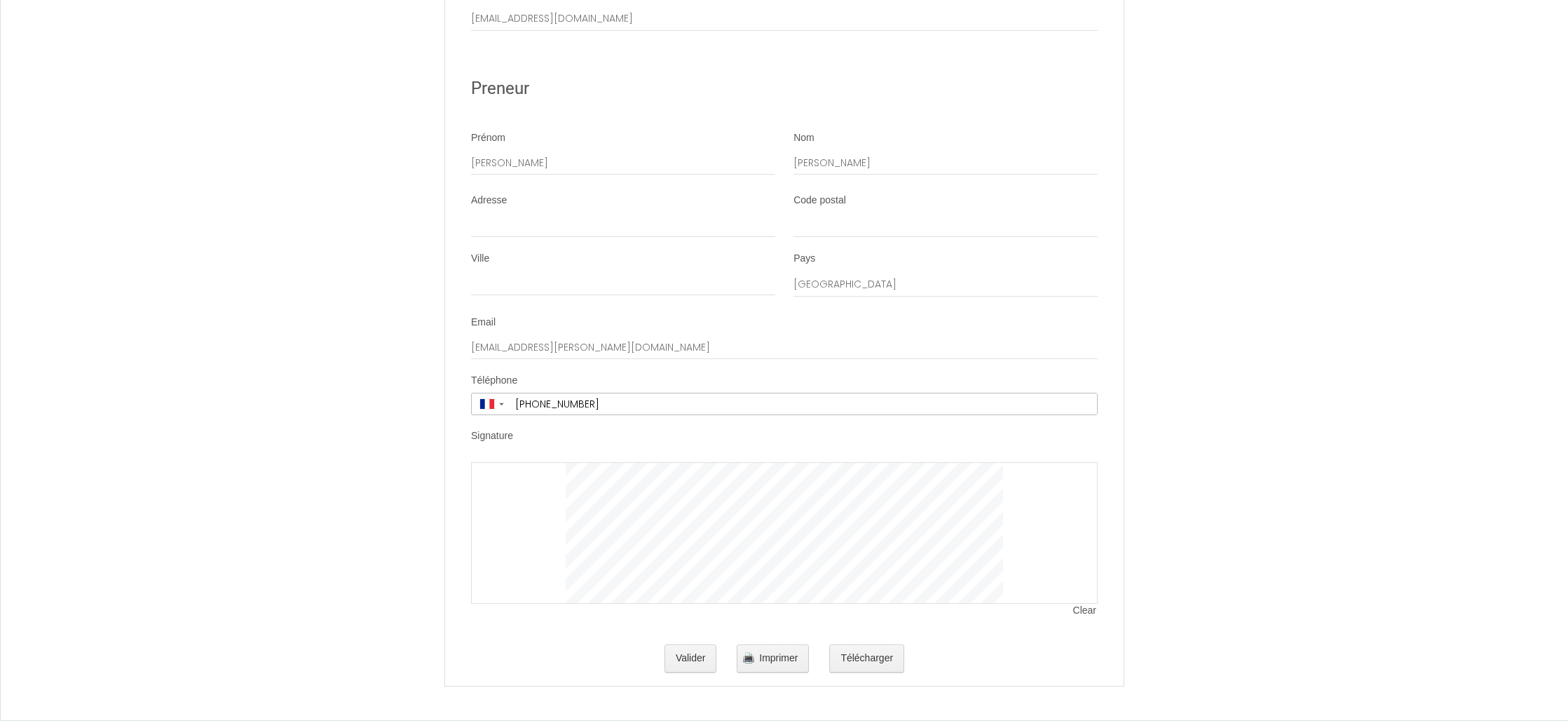
click at [1084, 609] on span "Clear" at bounding box center [1086, 610] width 25 height 14
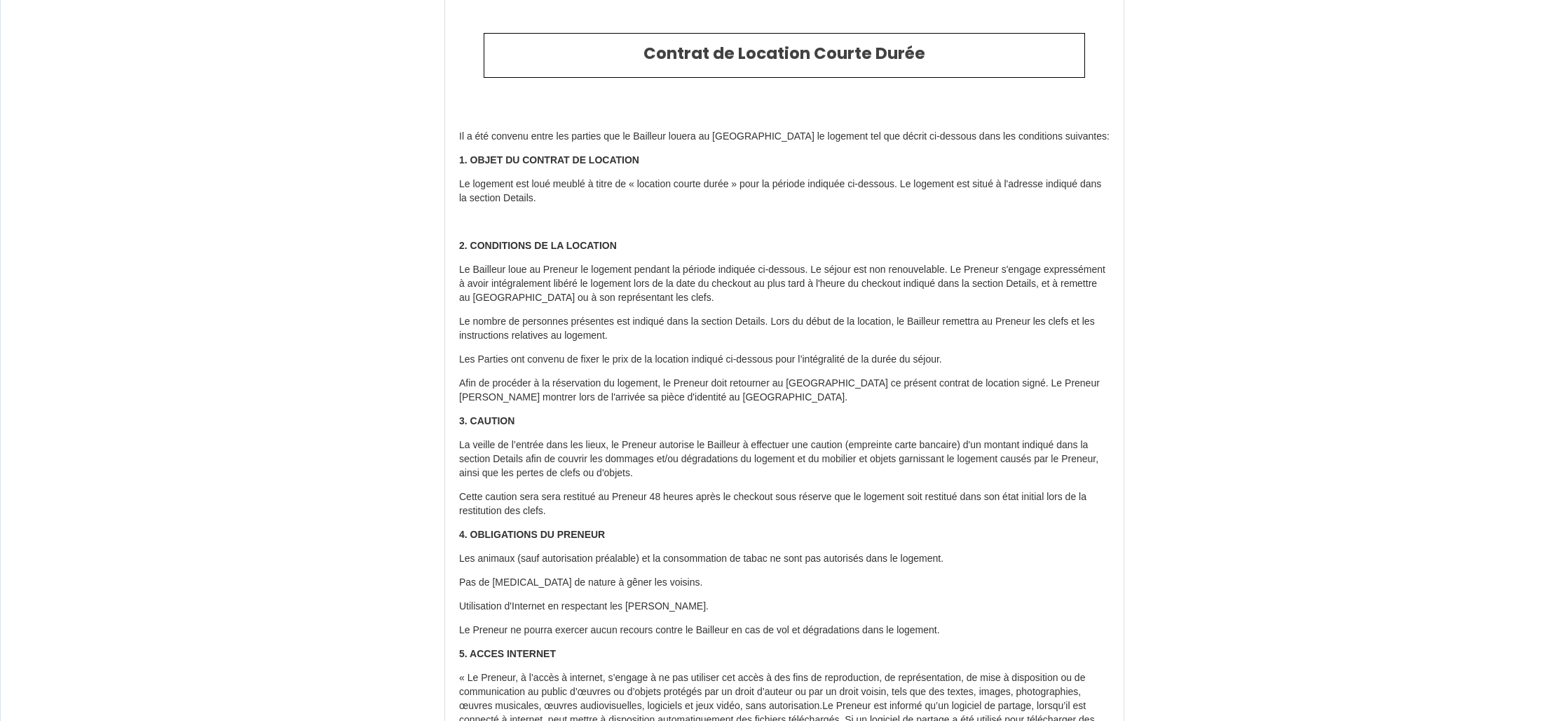
scroll to position [0, 0]
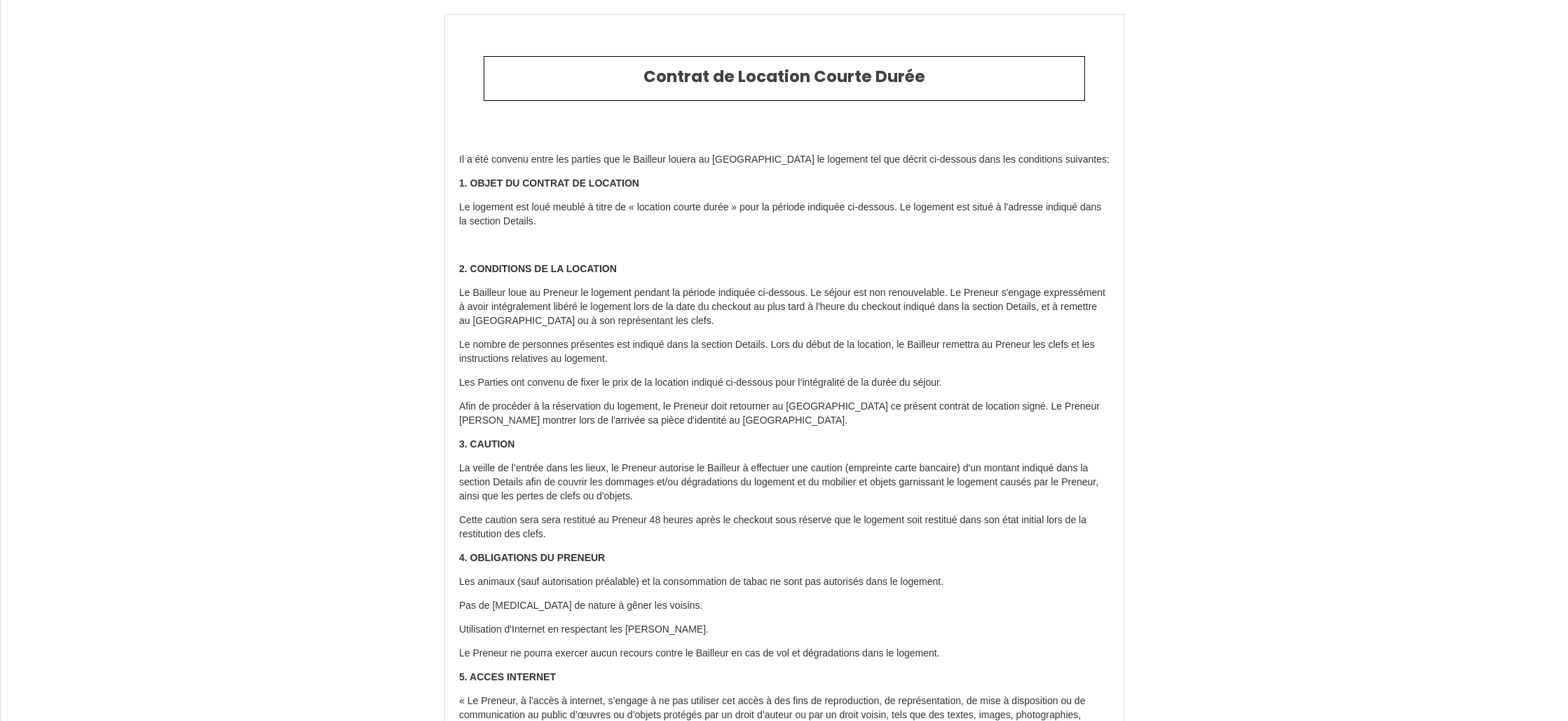
type input "[PHONE_NUMBER]"
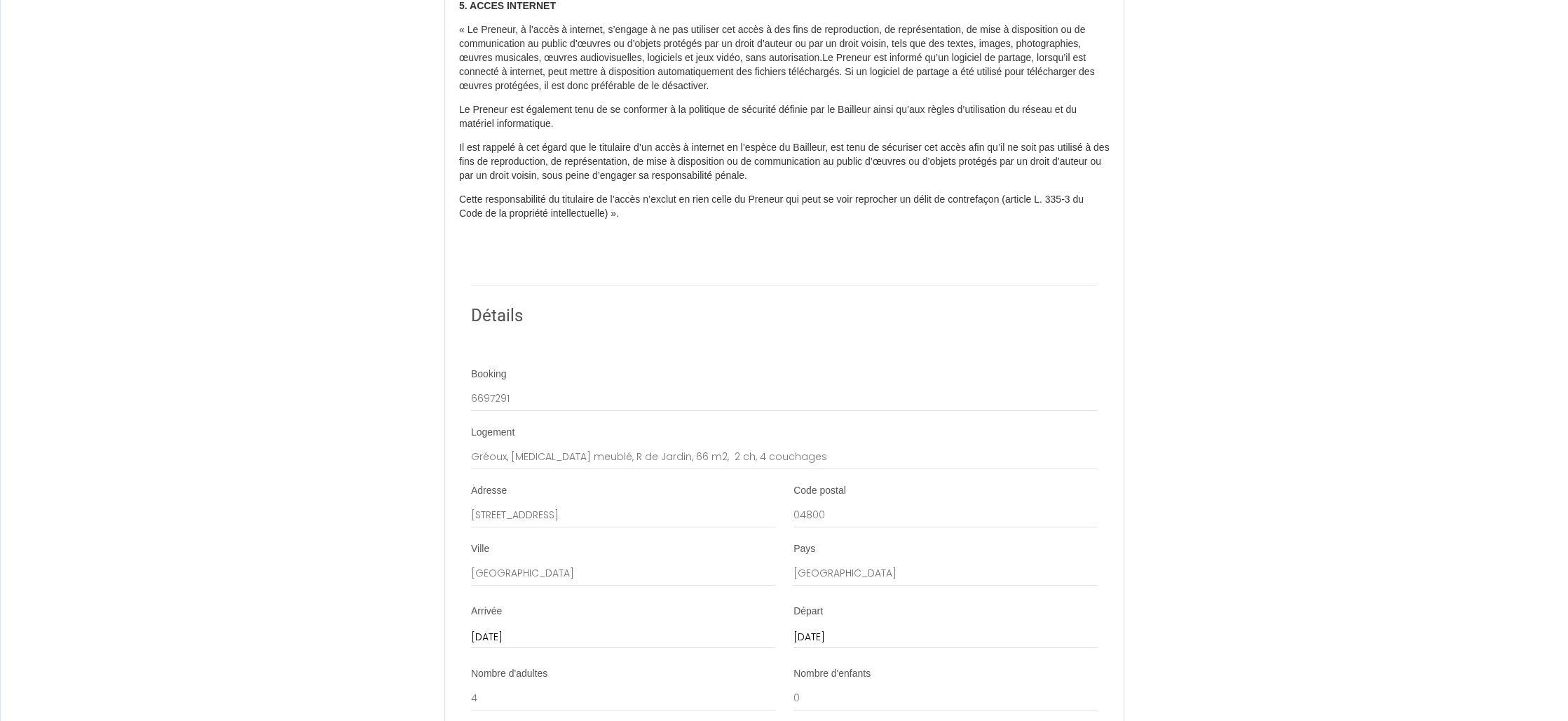
scroll to position [664, 0]
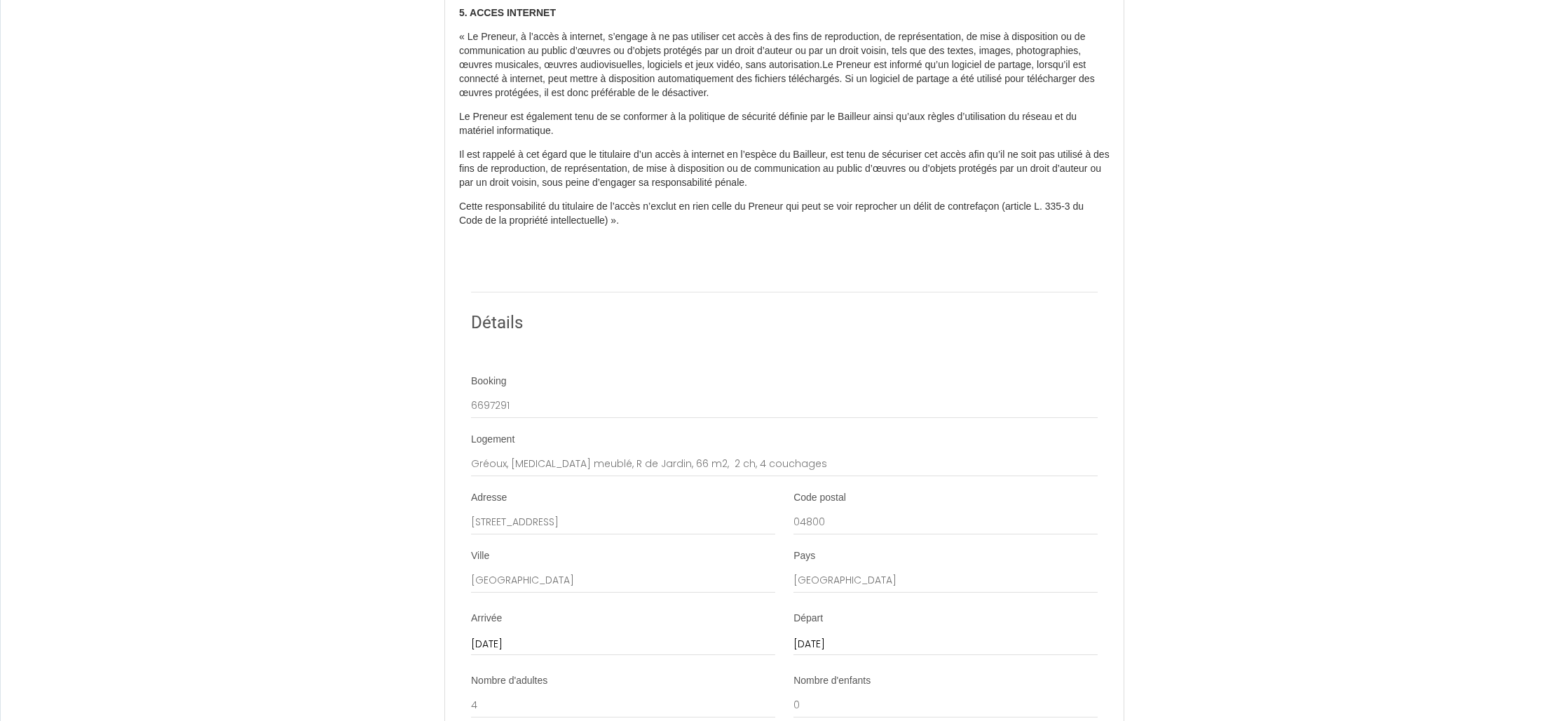
click at [506, 382] on label "Booking" at bounding box center [489, 381] width 36 height 14
click at [506, 393] on input "6697291" at bounding box center [784, 406] width 627 height 26
click at [493, 388] on div "Booking 6697291" at bounding box center [784, 396] width 627 height 45
click at [496, 384] on label "Booking" at bounding box center [489, 381] width 36 height 14
click at [496, 393] on input "6697291" at bounding box center [784, 406] width 627 height 26
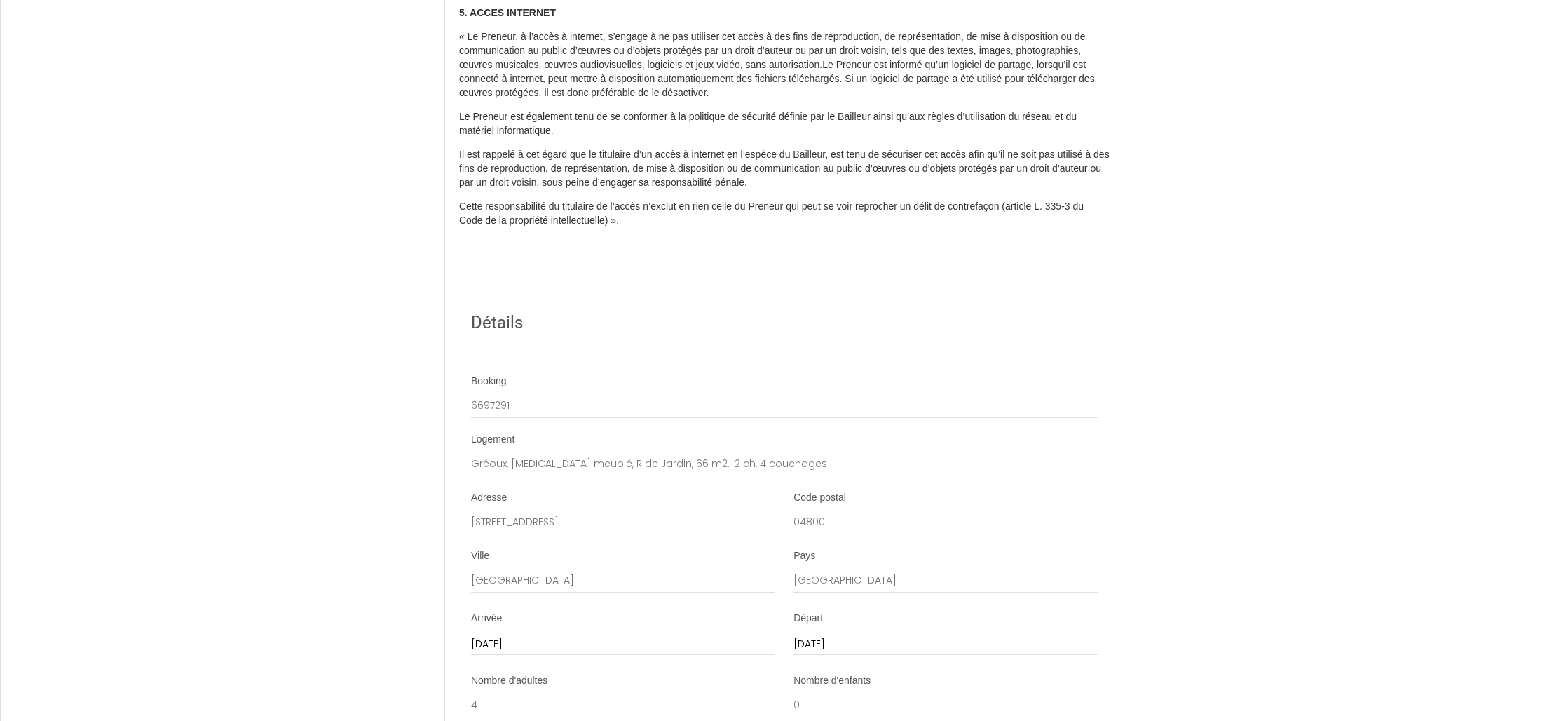
drag, startPoint x: 496, startPoint y: 384, endPoint x: 512, endPoint y: 381, distance: 16.3
click at [496, 384] on label "Booking" at bounding box center [489, 381] width 36 height 14
click at [496, 393] on input "6697291" at bounding box center [784, 406] width 627 height 26
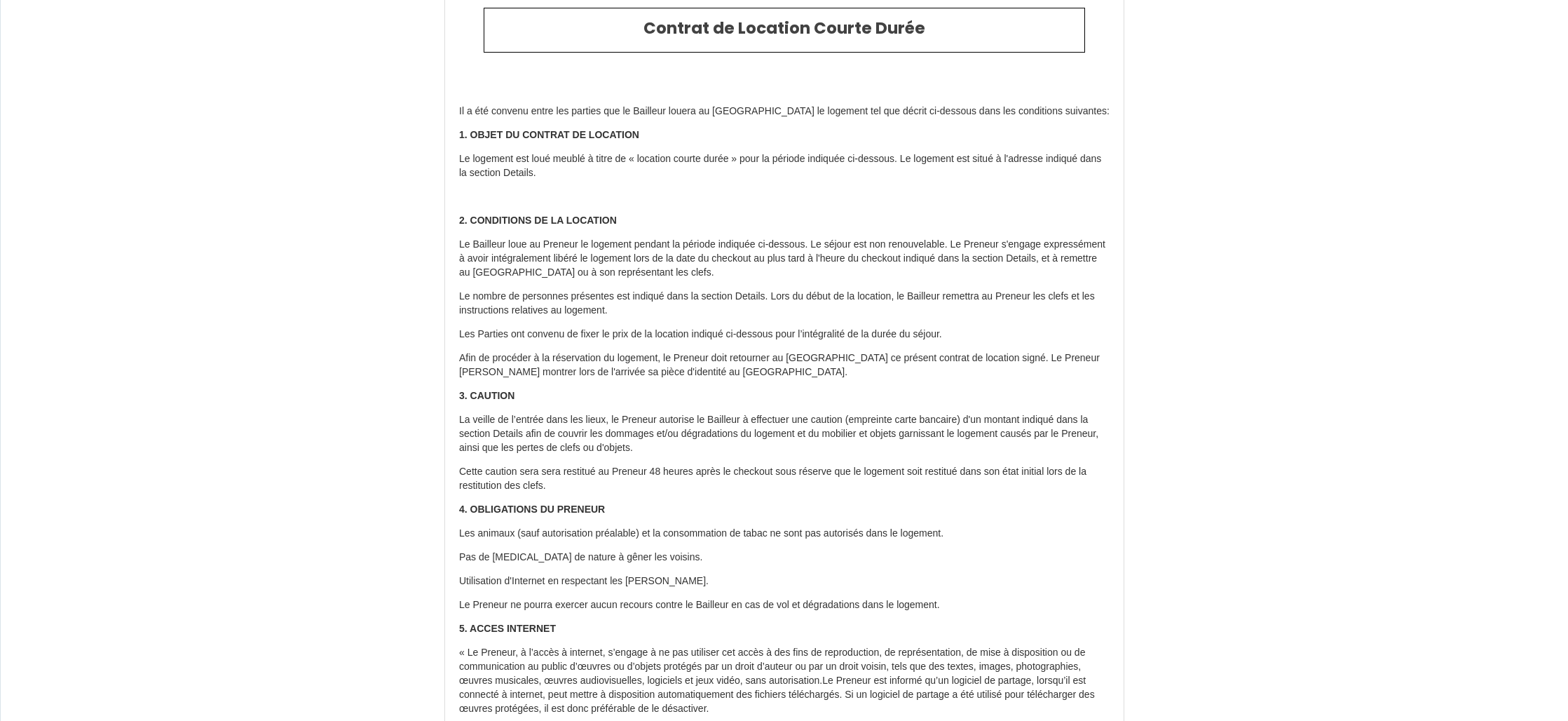
scroll to position [0, 0]
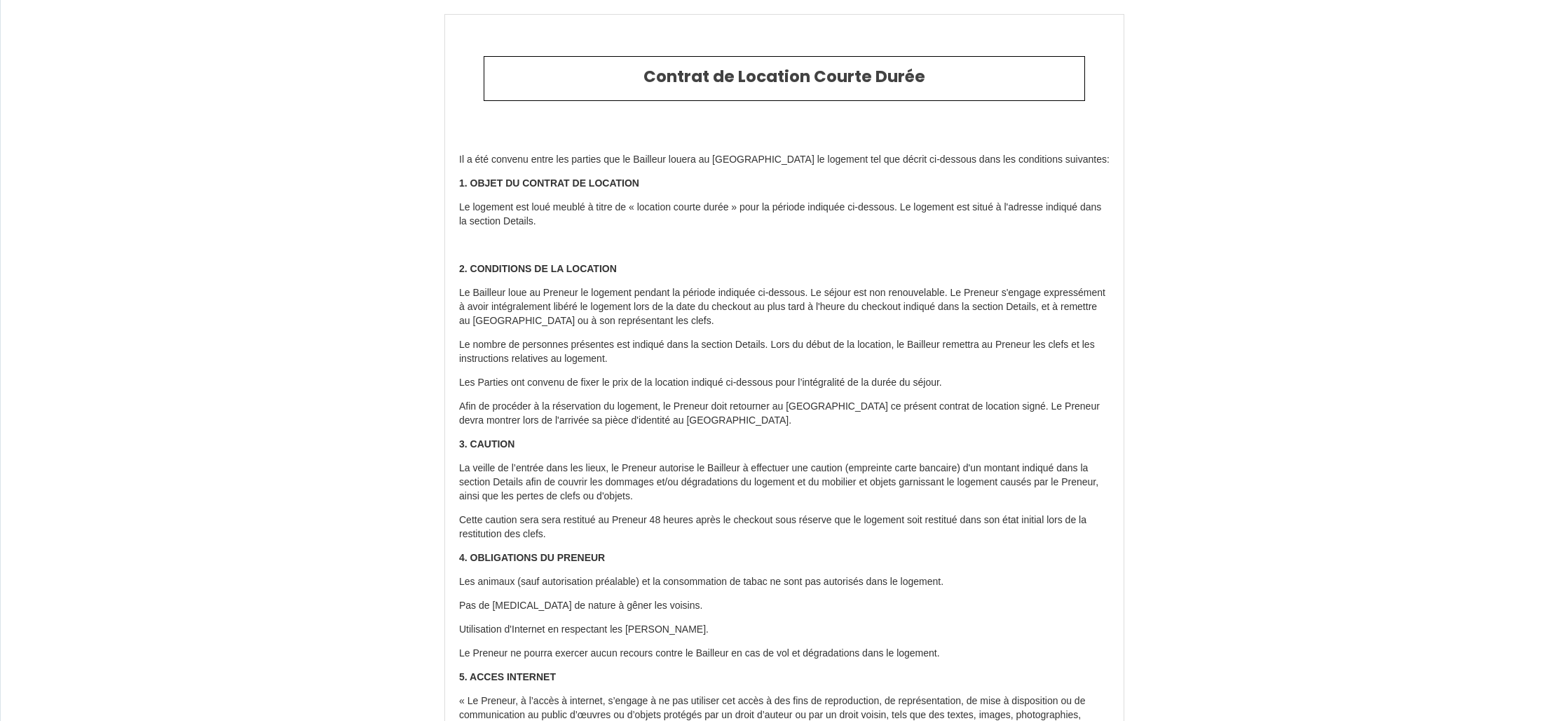
type input "[PHONE_NUMBER]"
